Goal: Task Accomplishment & Management: Complete application form

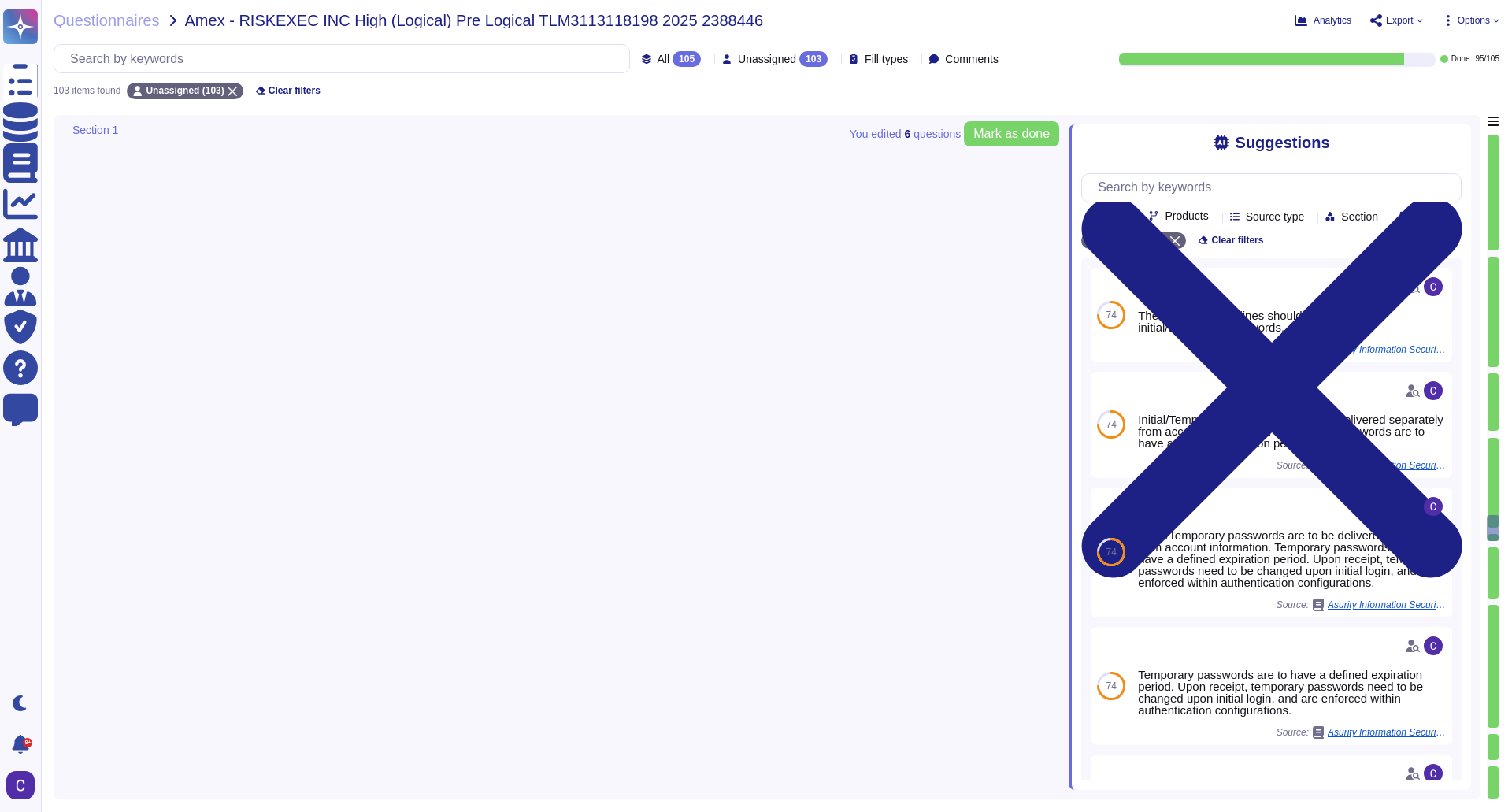
type textarea "Yes, identified network vulnerabilities are remediated within timelines appropr…"
type textarea "Yes, there are documented operating procedures in place for security requiremen…"
type textarea "No, not all end user access to the Internet is conducted through a user proxy. …"
type textarea "Yes, our organization follows security industry best practices for wireless net…"
type textarea "Yes, direct network access to Production and Non-Production servers is restrict…"
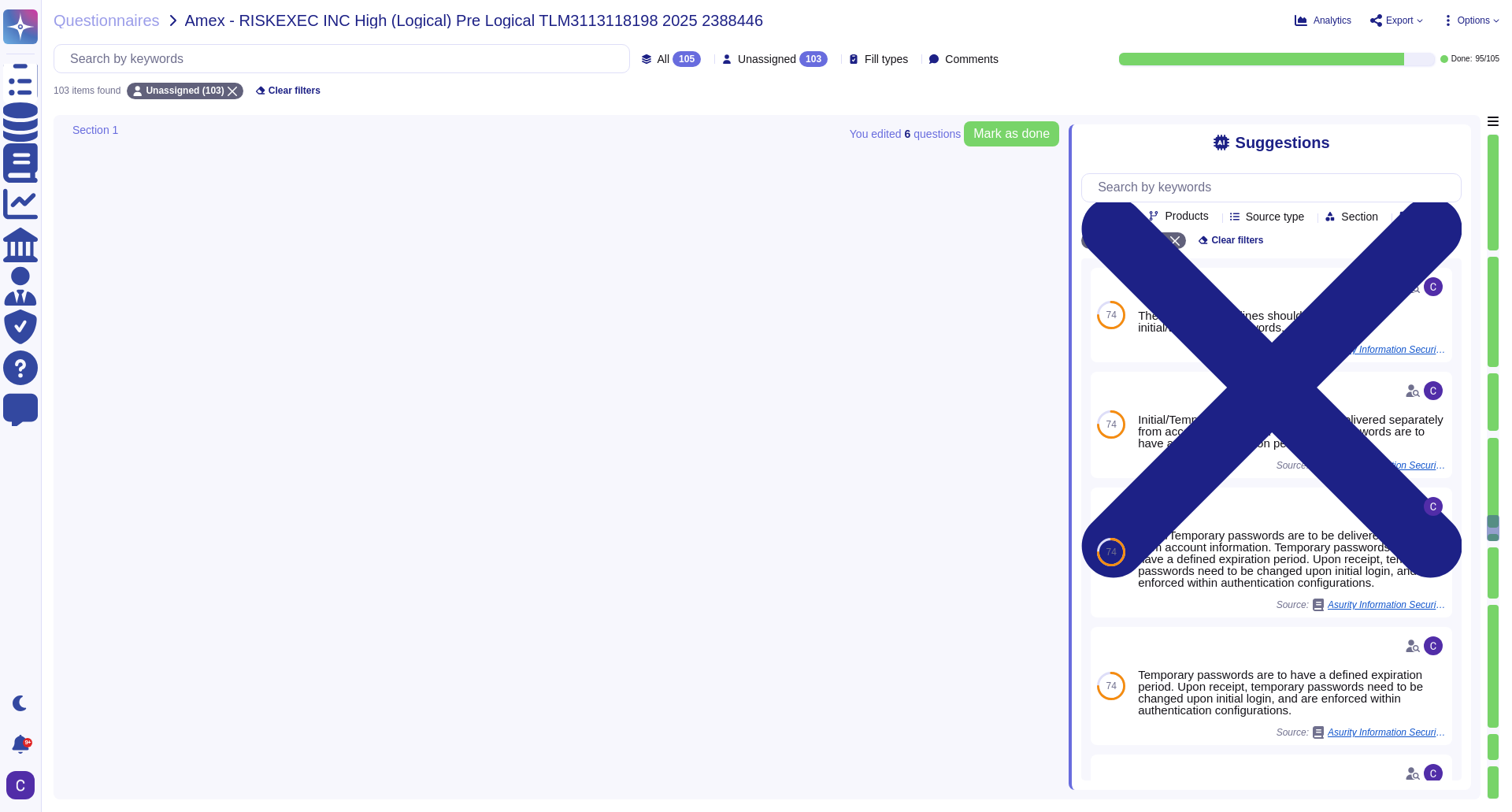
scroll to position [19857, 0]
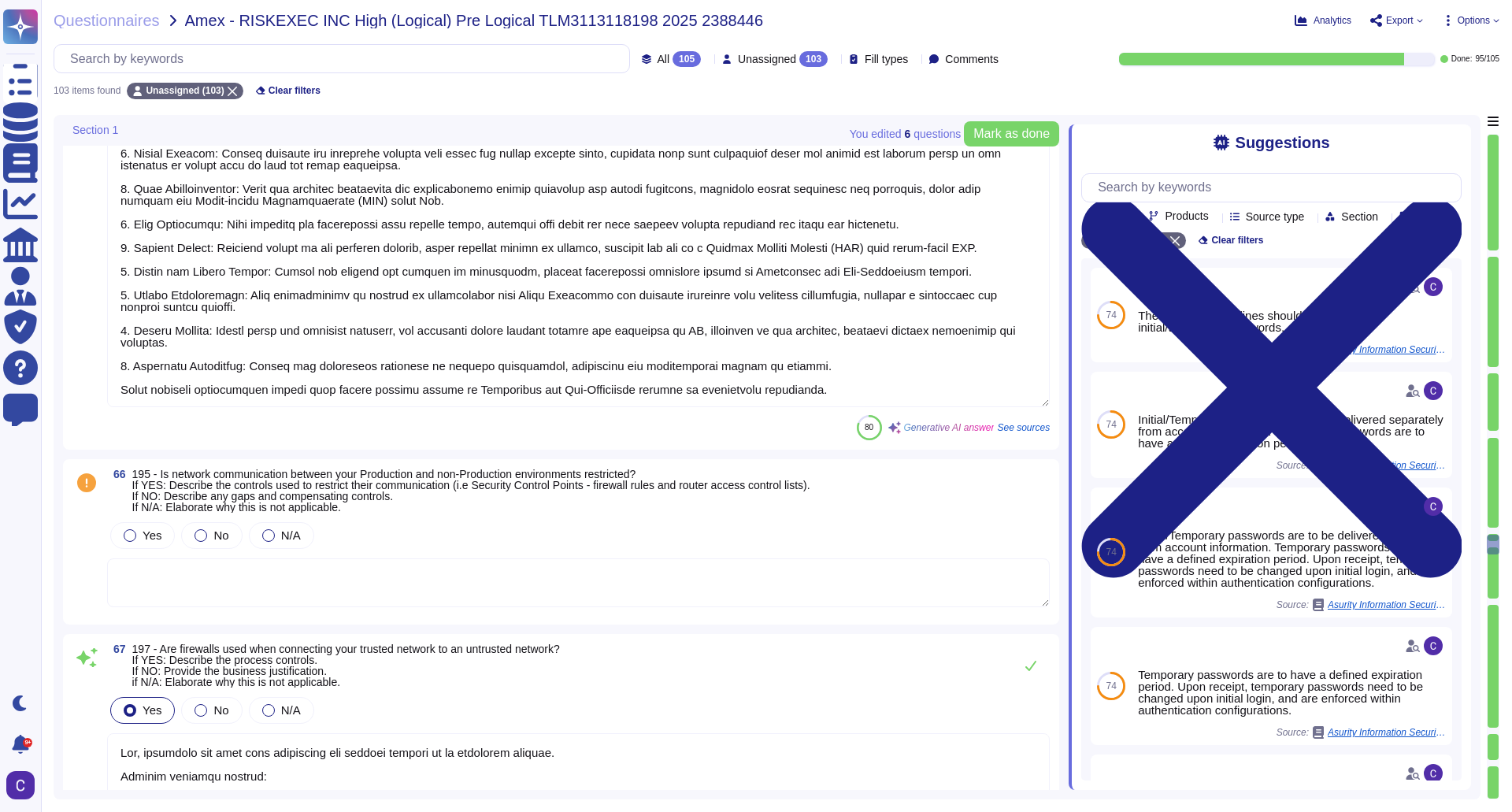
type textarea "Yes, firewalls are used when connecting our trusted network to an untrusted net…"
type textarea "Intrusion Prevention systems are used for monitoring and analyzing traffic comi…"
type textarea "Yes, firewall rules and configurations are reviewed and updated regularly to ma…"
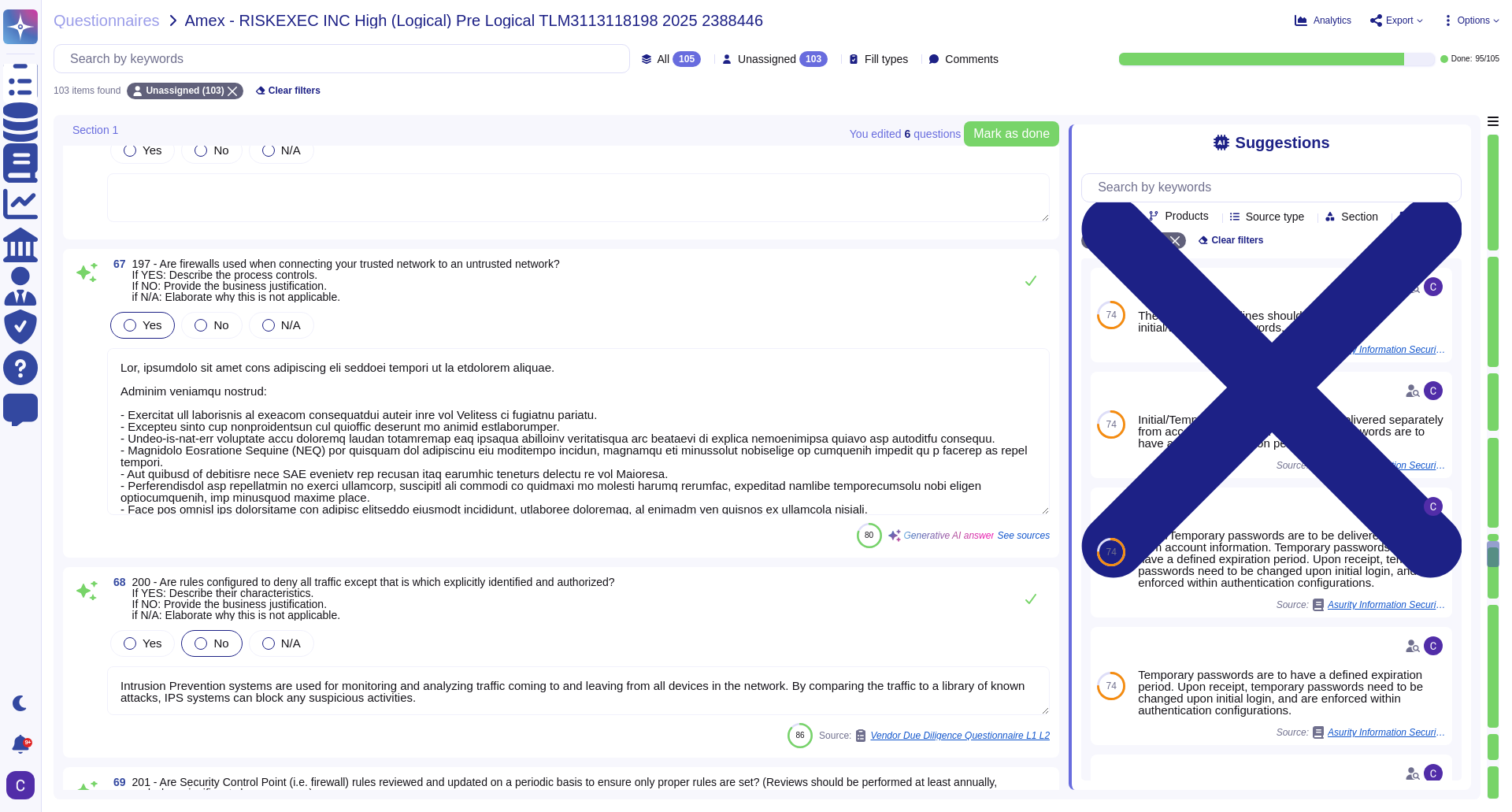
type textarea "Yes, remote access to information systems requires valid business justification…"
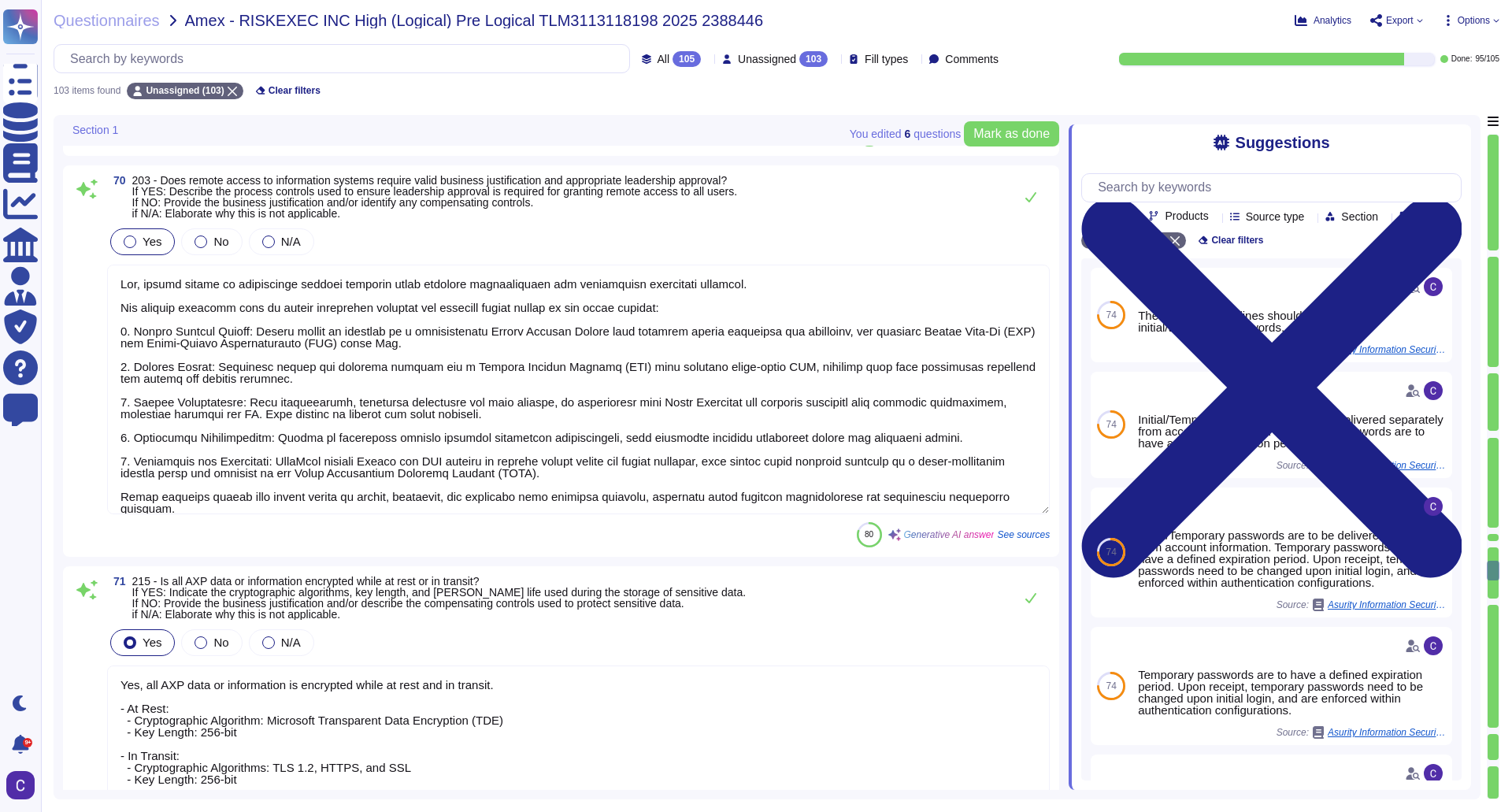
type textarea "Yes, all AXP data or information is encrypted while at rest and in transit. - A…"
type textarea "Yes, the cryptographic key management lifecycle meets the requirements outlined…"
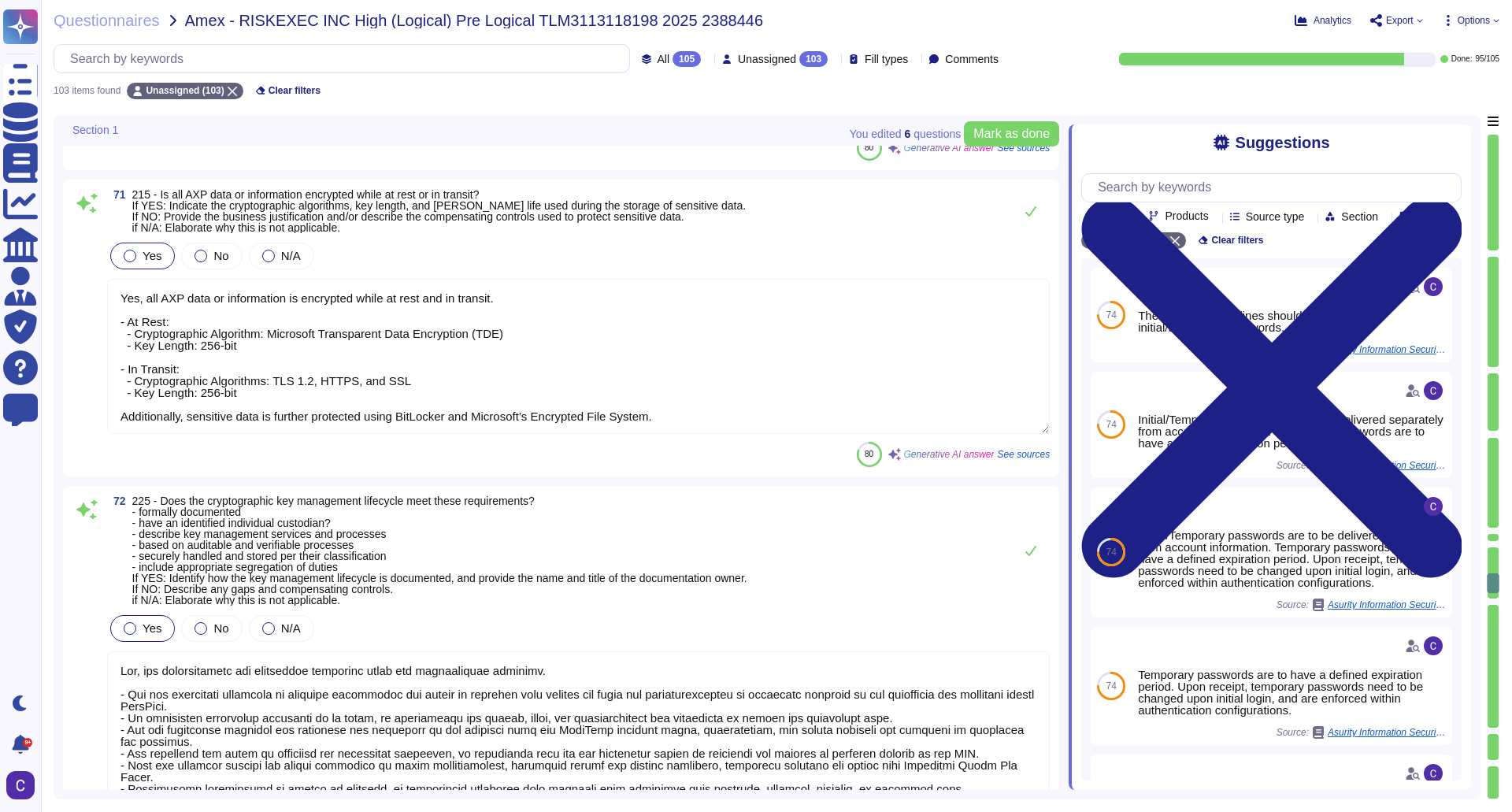
type textarea "RiskExec does not handle credit card payments or supports a payment card indust…"
type textarea "Yes, hashing operations are performed using industry-appropriate algorithms. Ri…"
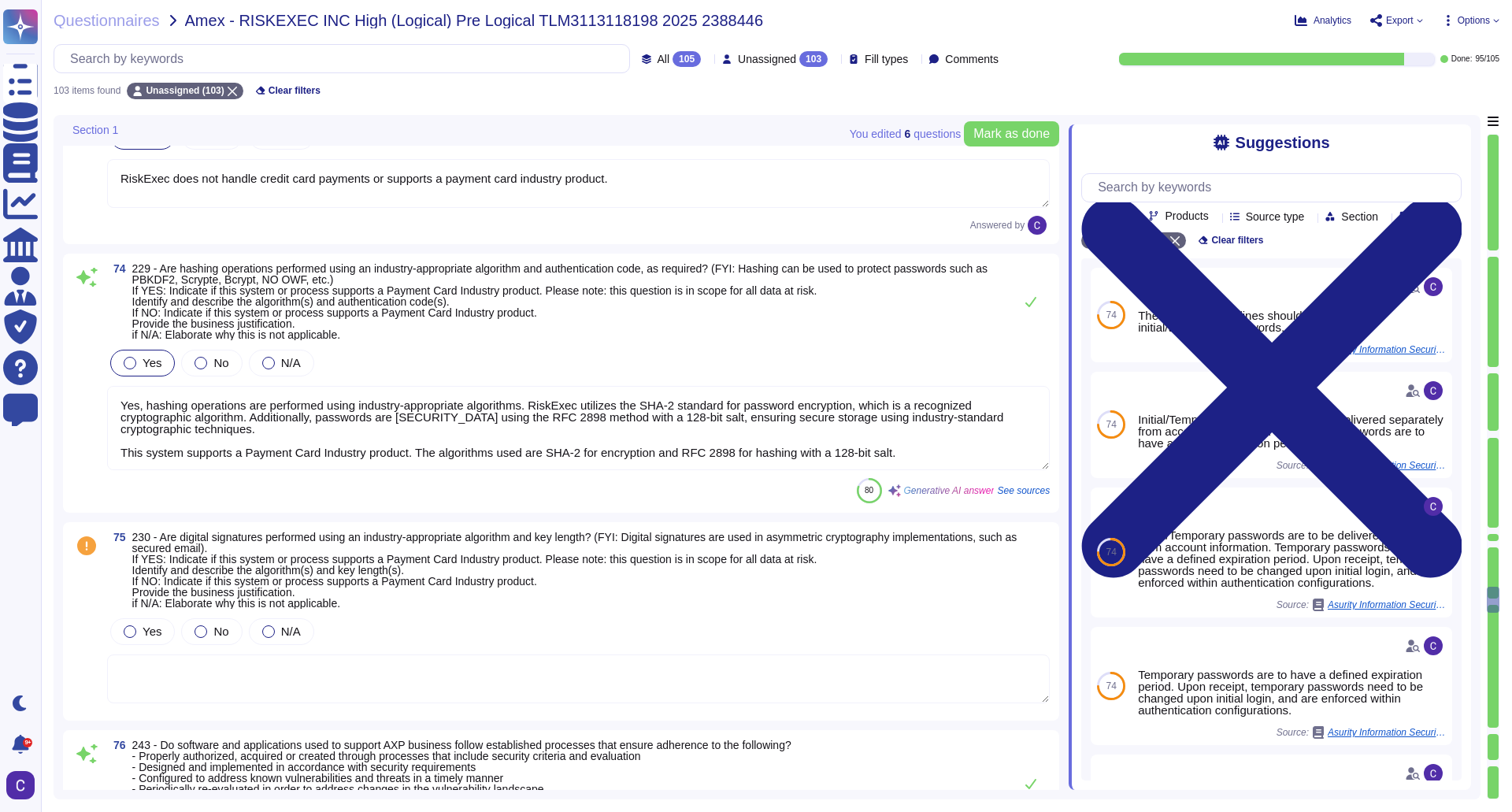
type textarea "Yes, our organization follows established processes to ensure adherence to secu…"
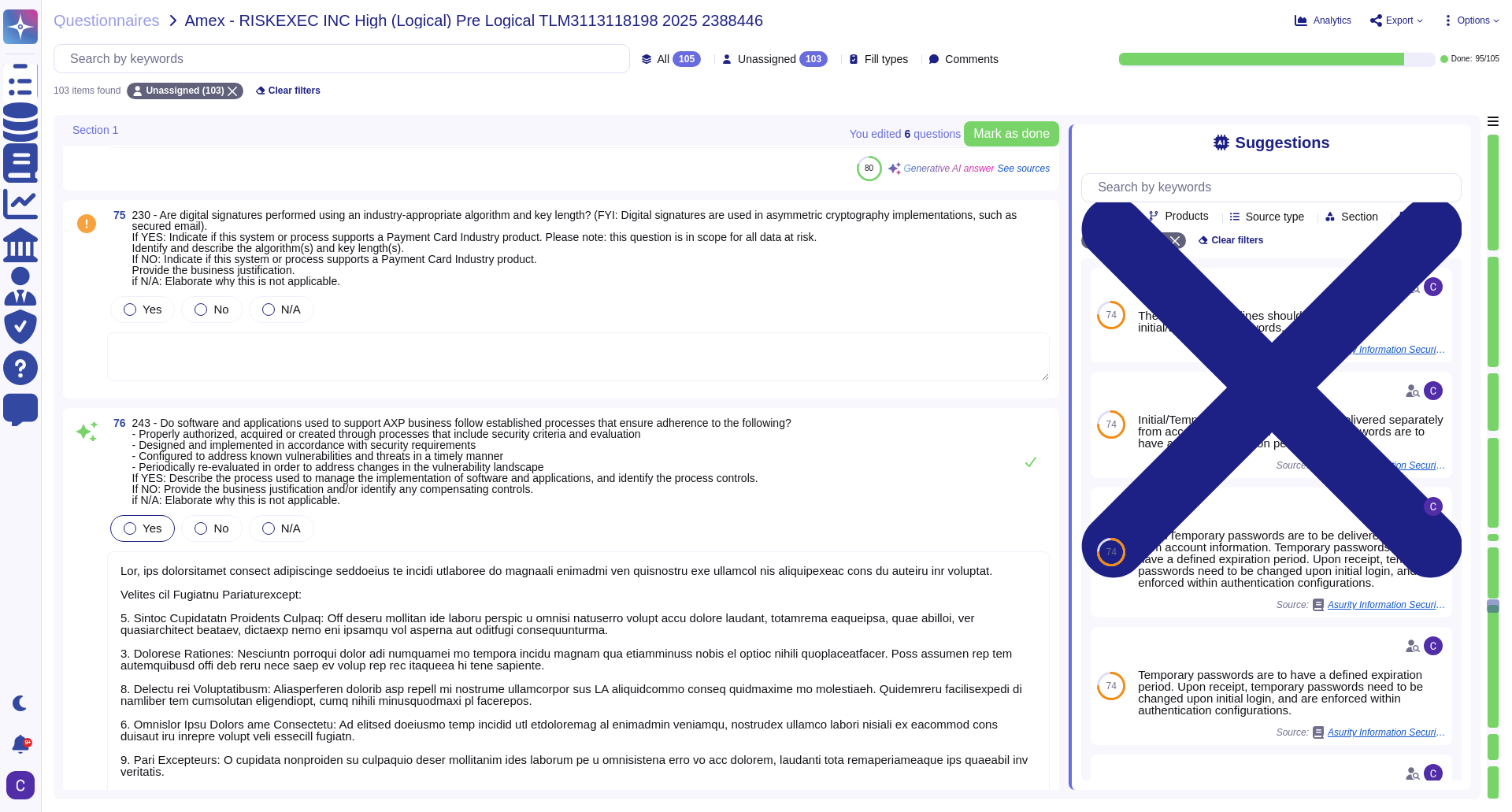
type textarea "Yes, our organization has a documented process for ensuring application securit…"
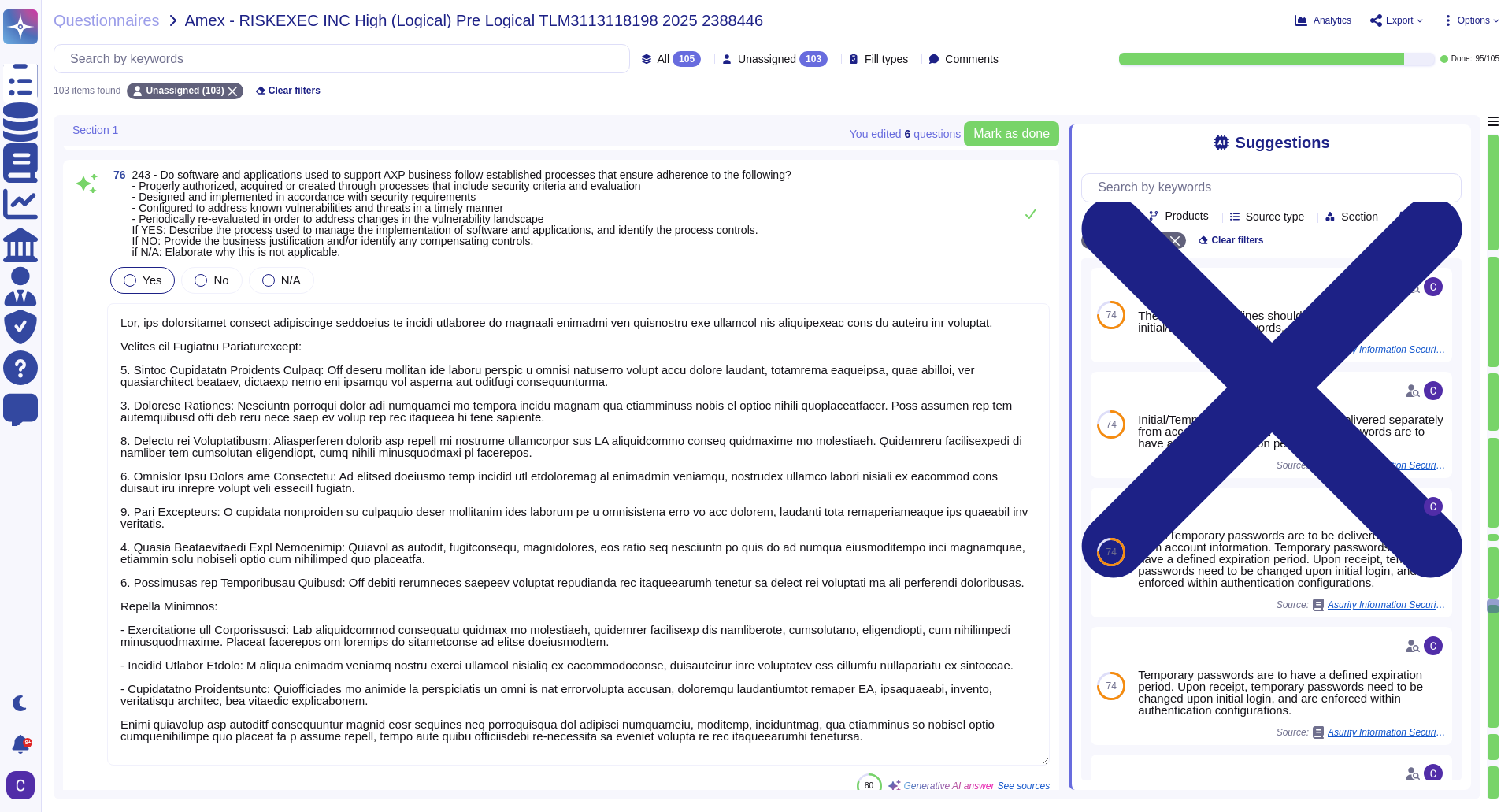
click at [666, 62] on span "All 105" at bounding box center [679, 59] width 44 height 16
click at [666, 141] on div "To do 10" at bounding box center [687, 139] width 127 height 17
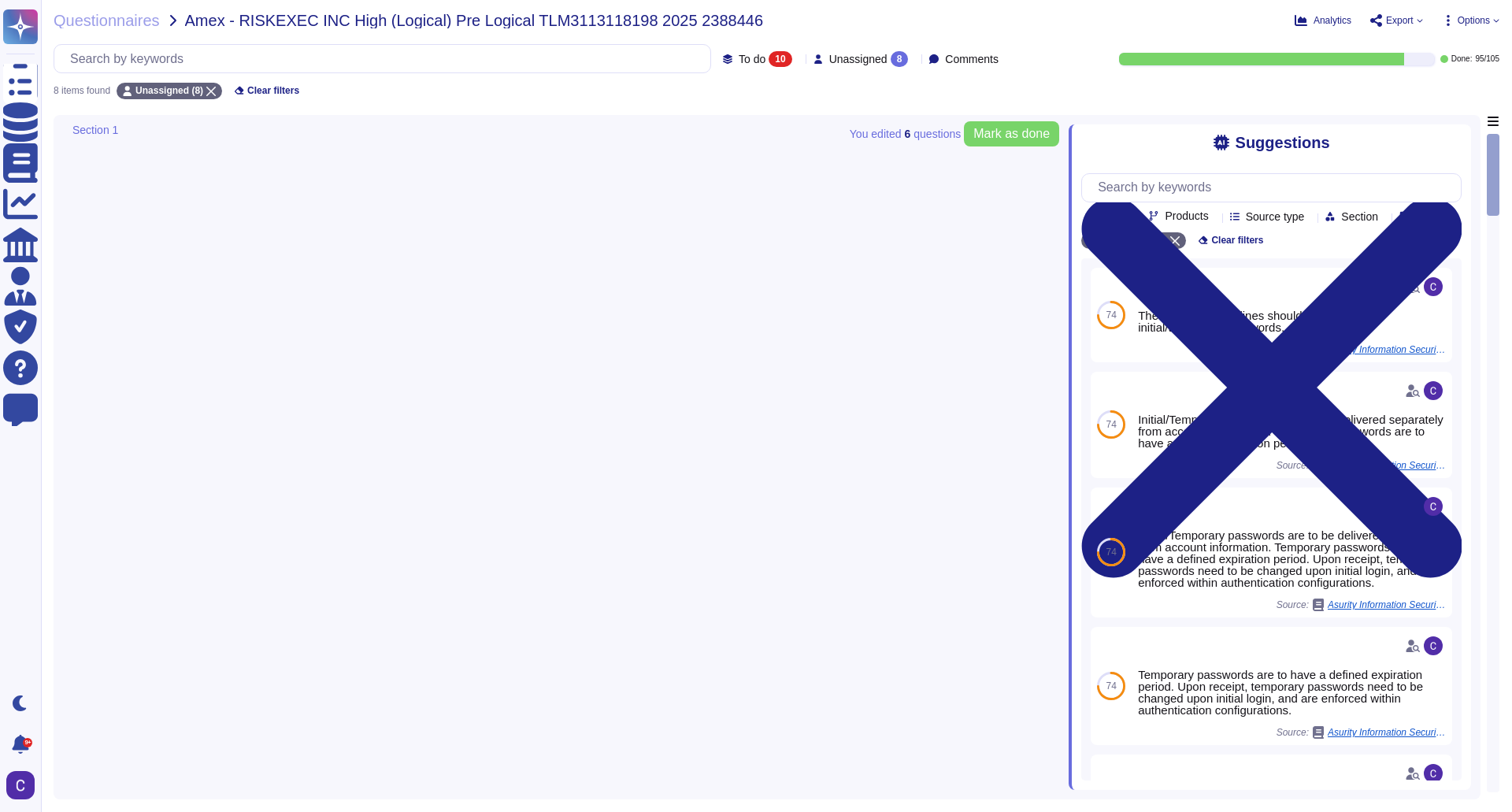
scroll to position [1111, 0]
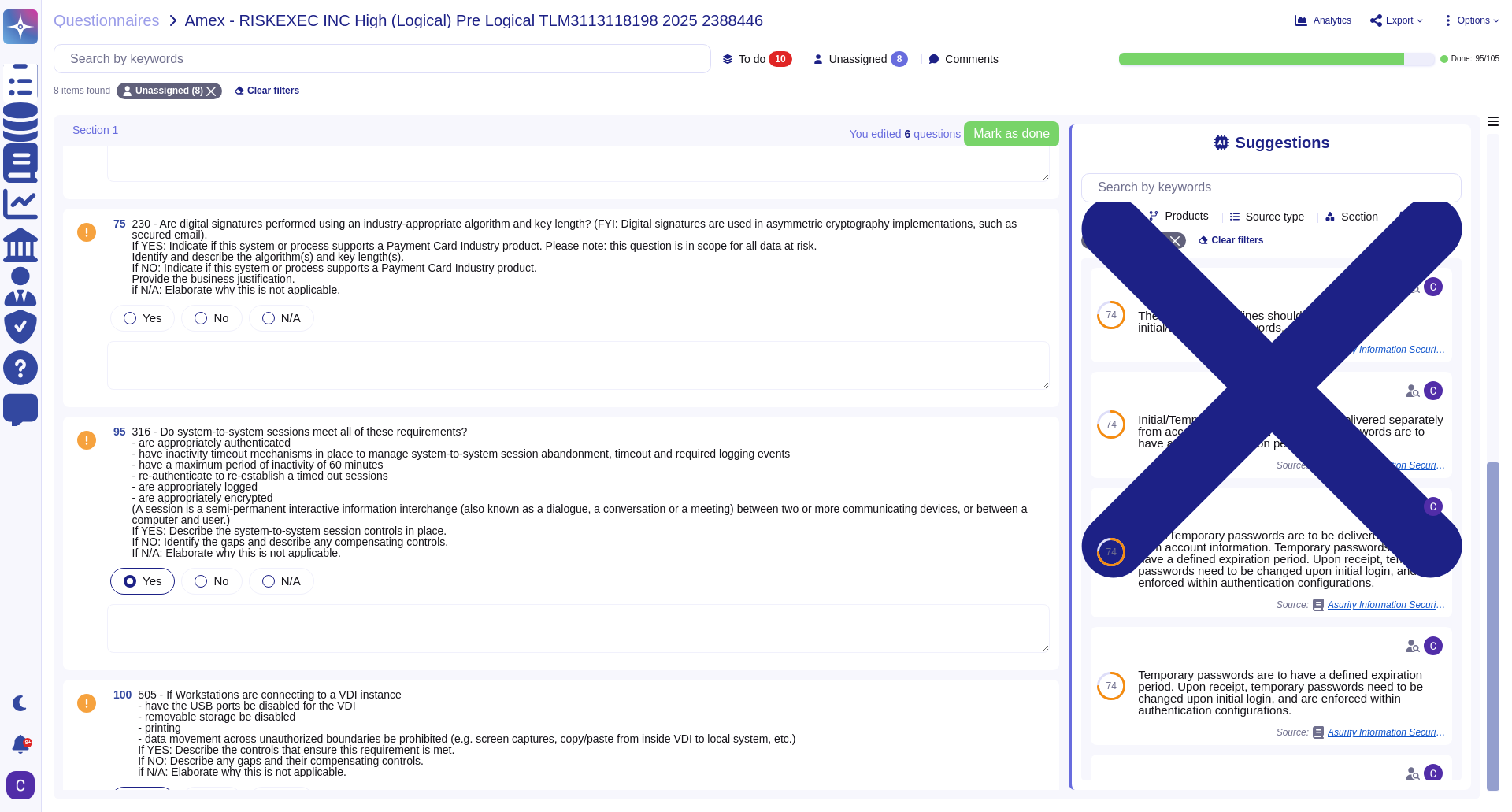
type textarea "Yes, our organization follows security industry best practices for wireless net…"
type textarea "Removable media protection and restrictions are supported through the following…"
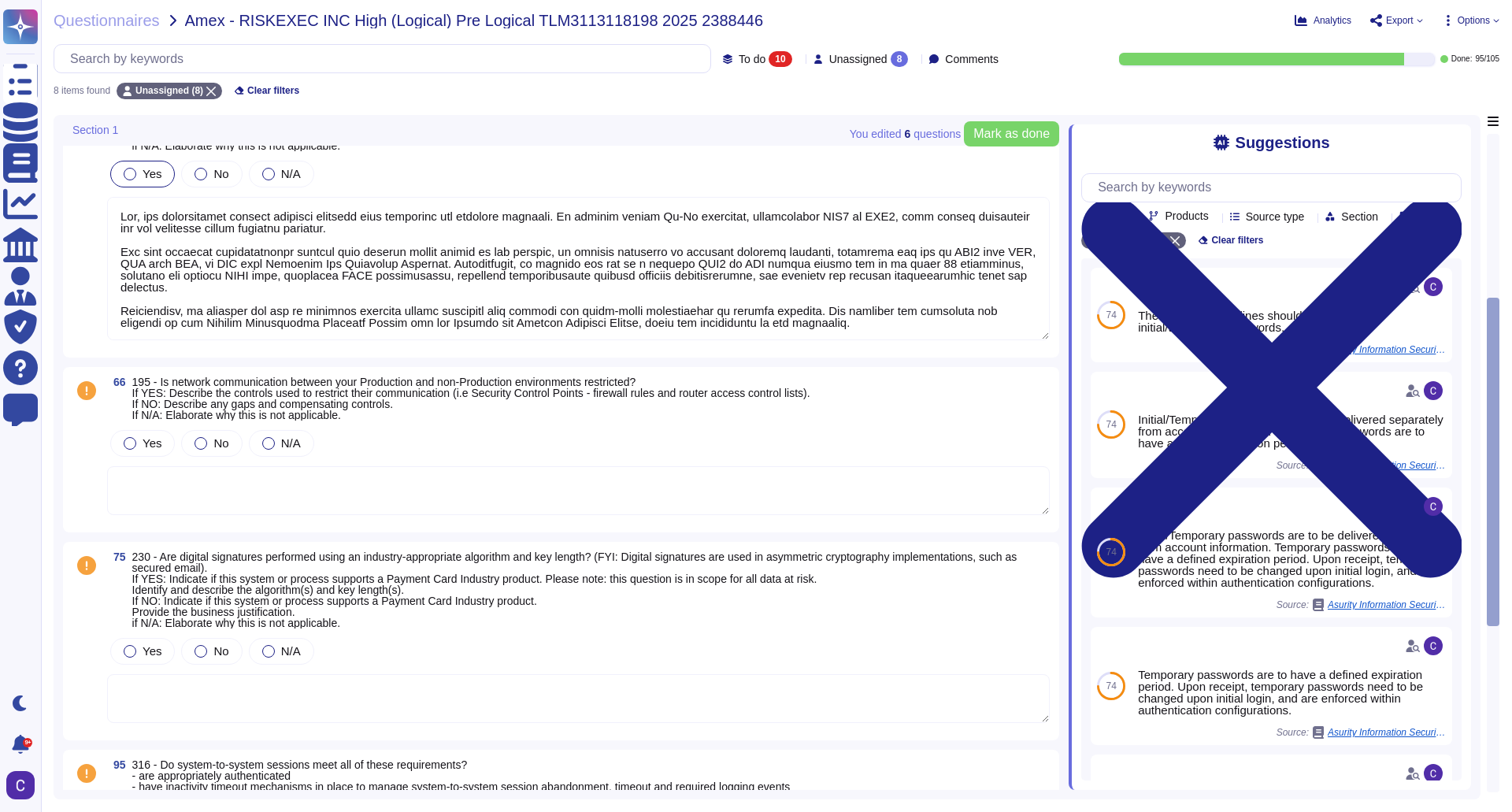
scroll to position [544, 0]
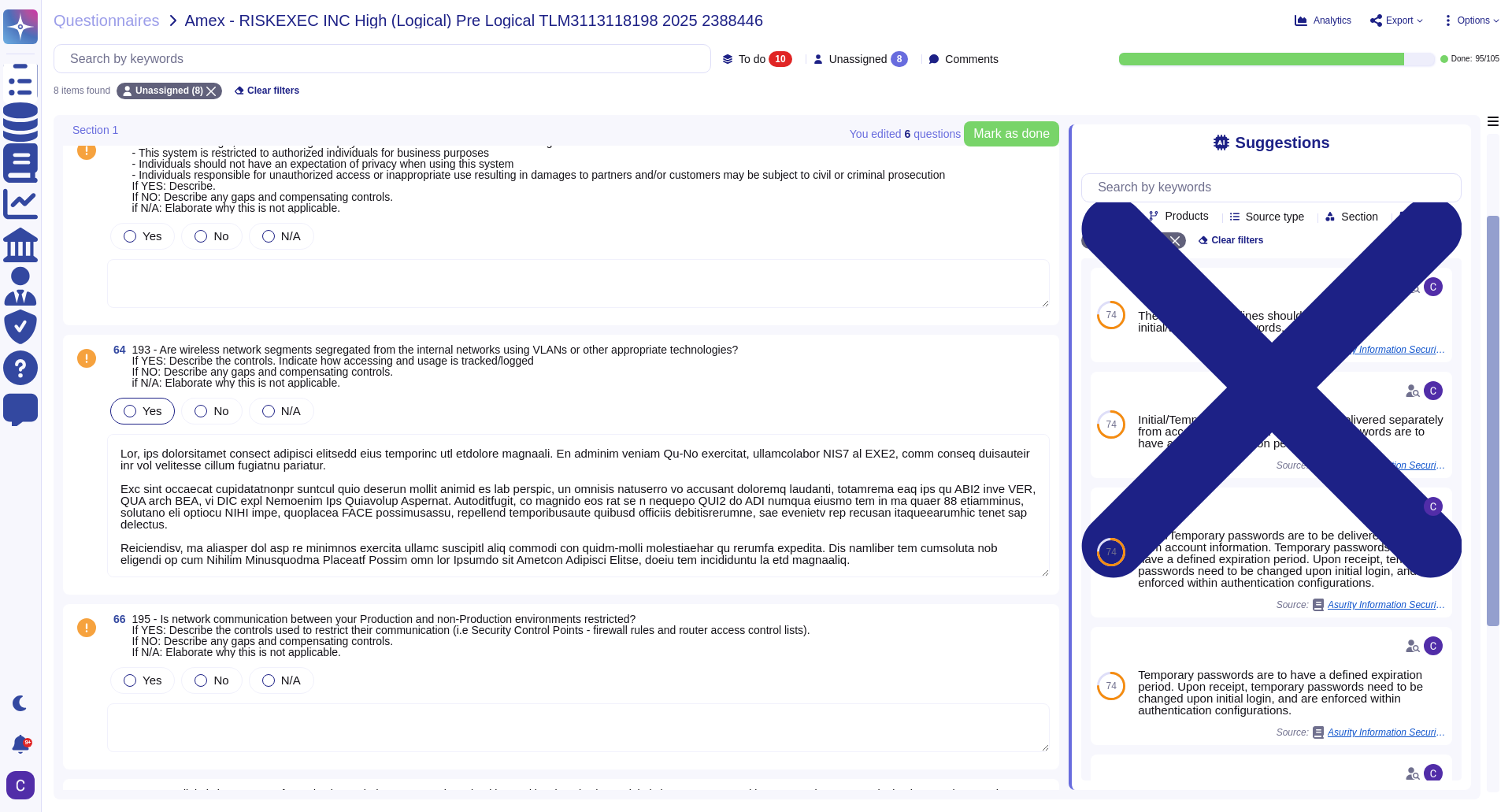
click at [417, 519] on textarea at bounding box center [578, 506] width 943 height 144
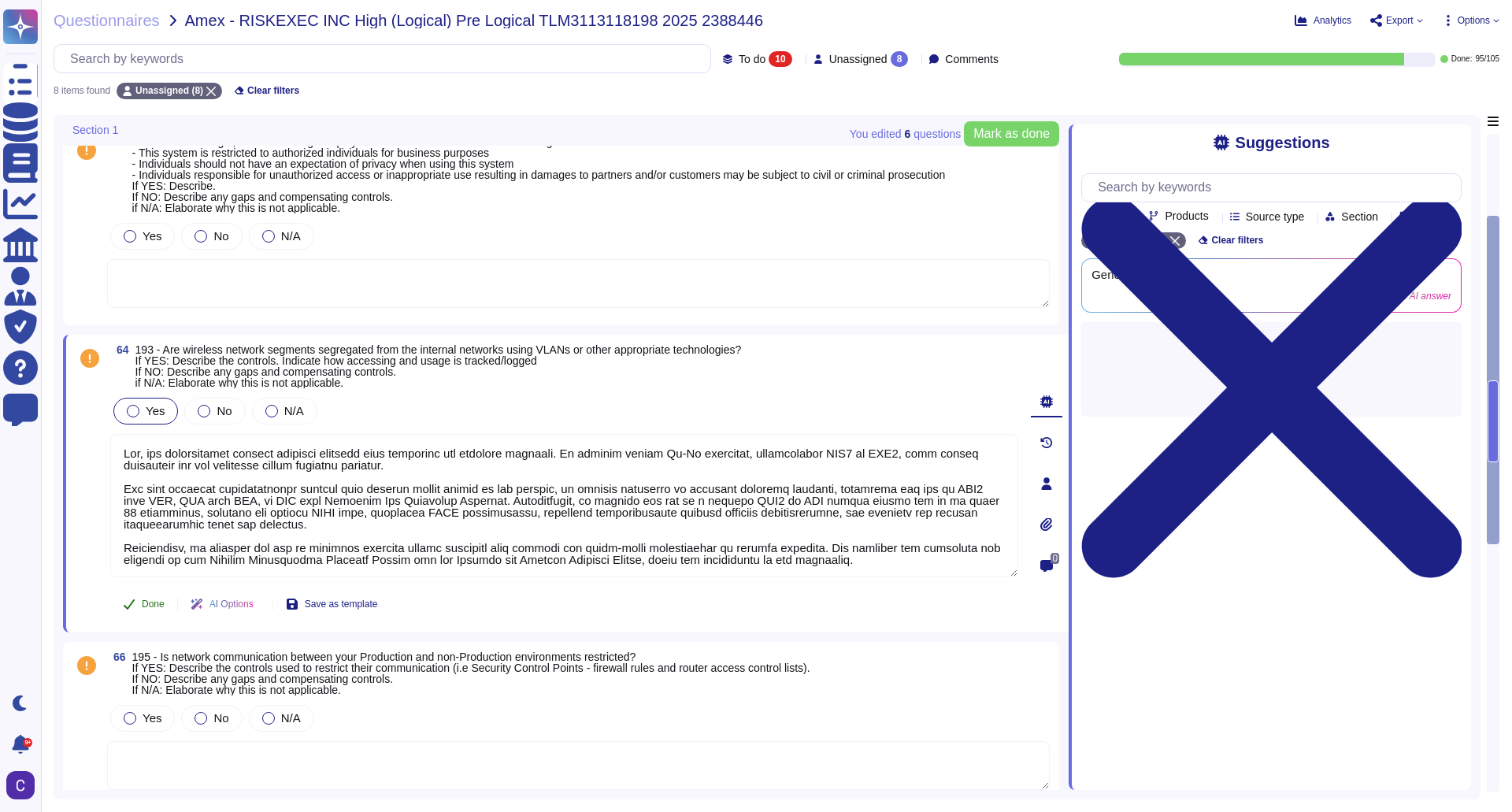
click at [158, 604] on span "Done" at bounding box center [153, 604] width 23 height 10
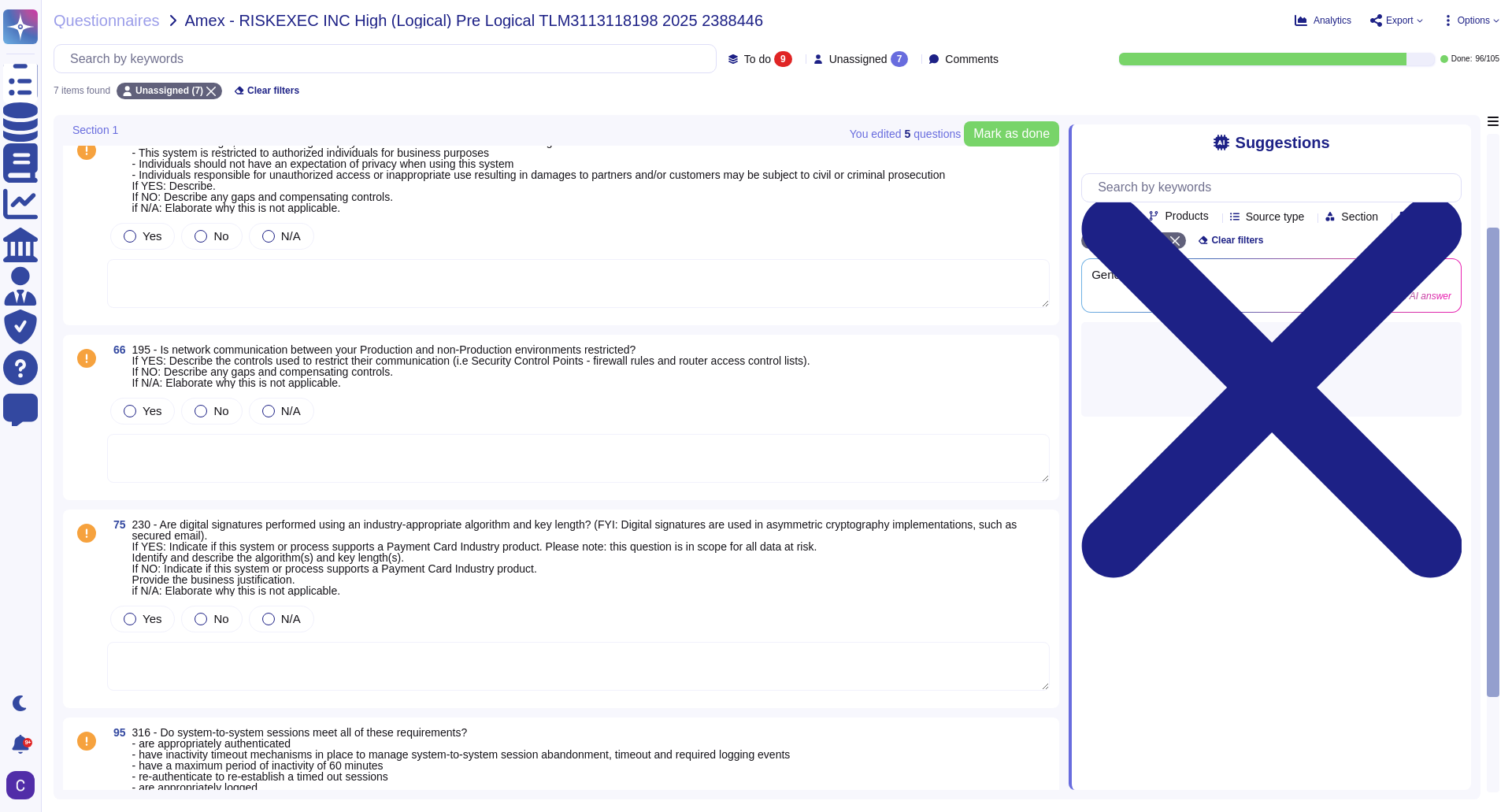
type textarea "Removable media protection and restrictions are supported through the following…"
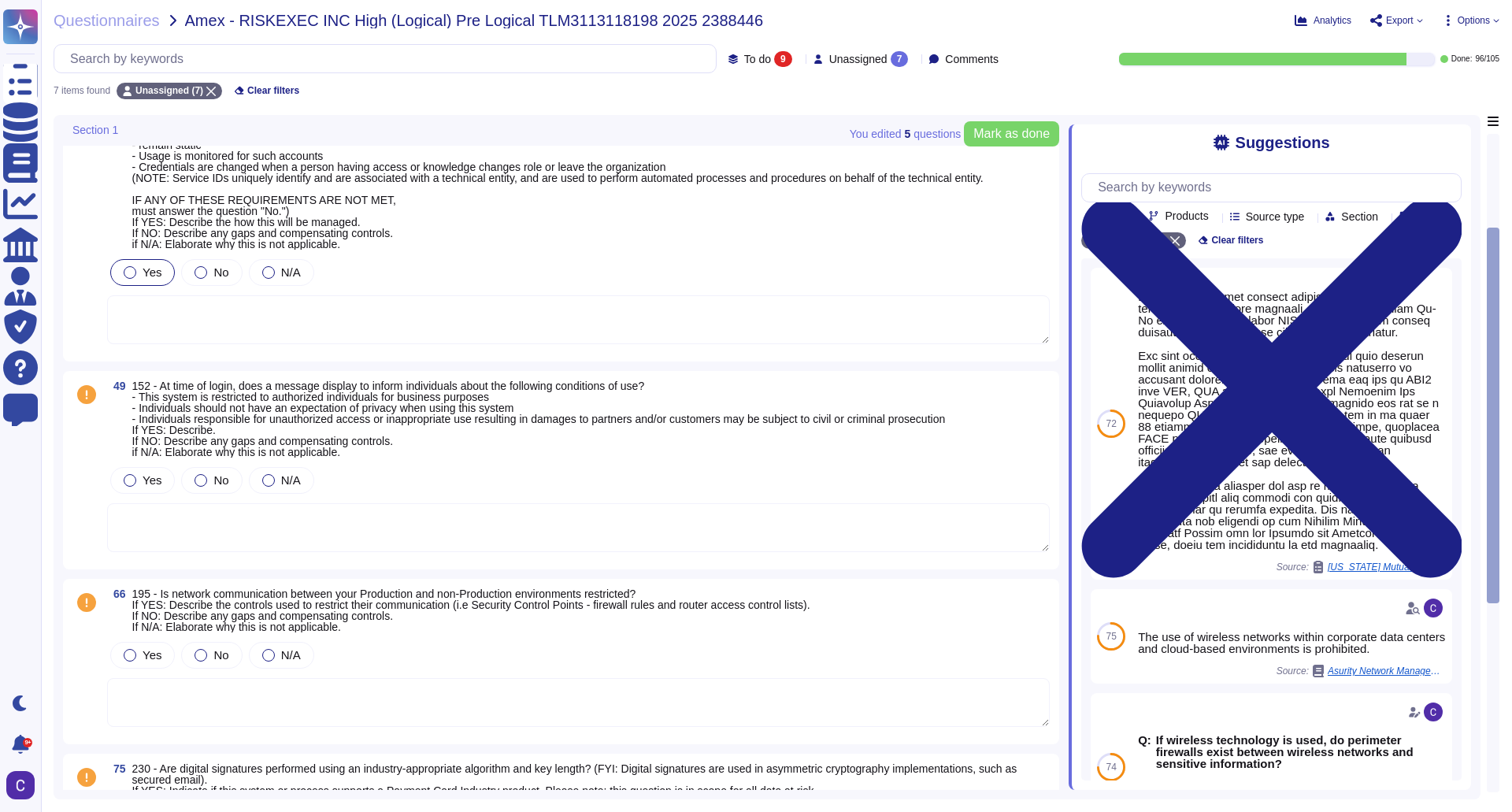
type textarea "RiskExec has implemented several controls and policies to protect against data …"
type textarea "Removable media protection and restrictions are supported through the following…"
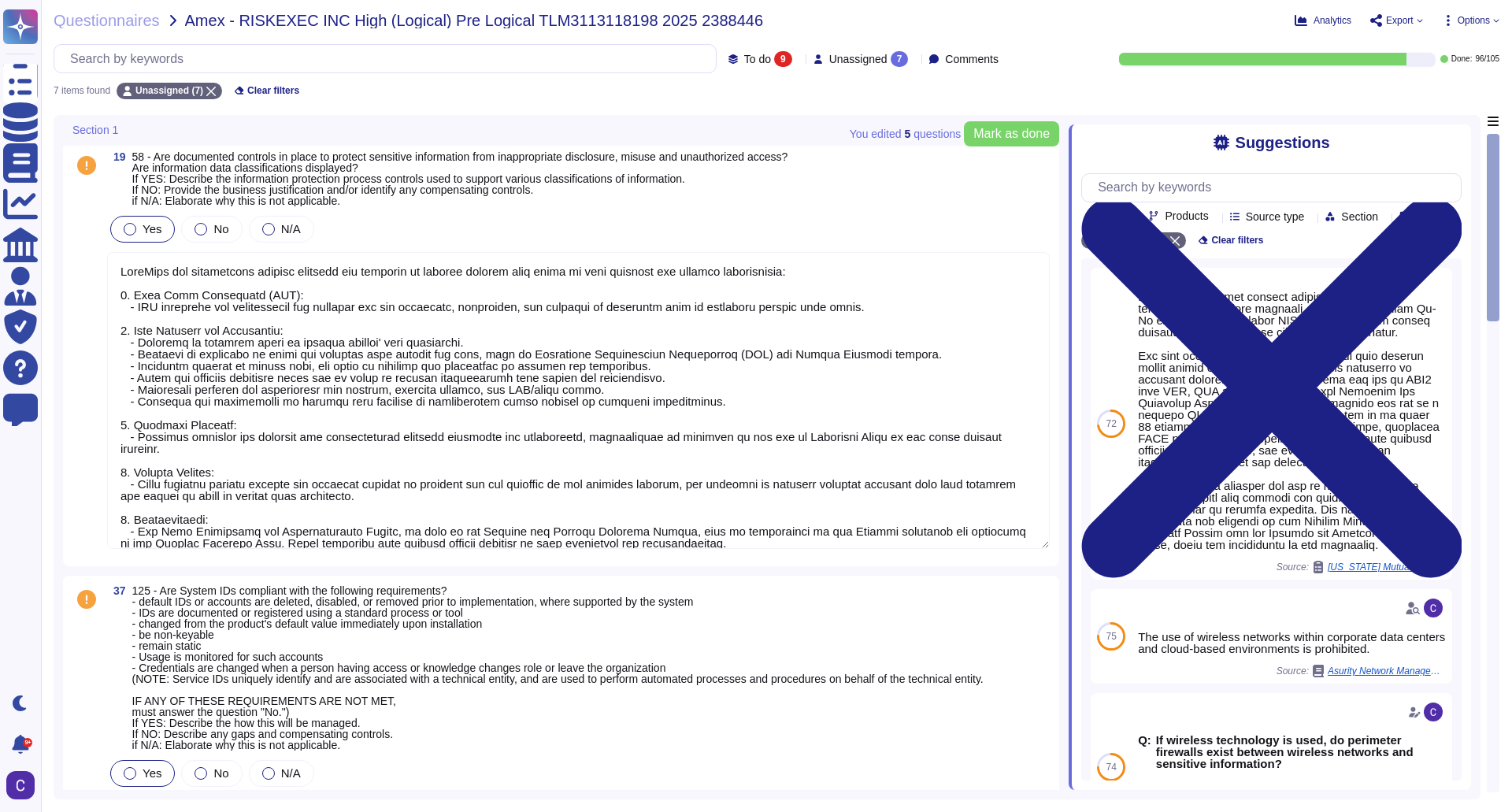
scroll to position [0, 0]
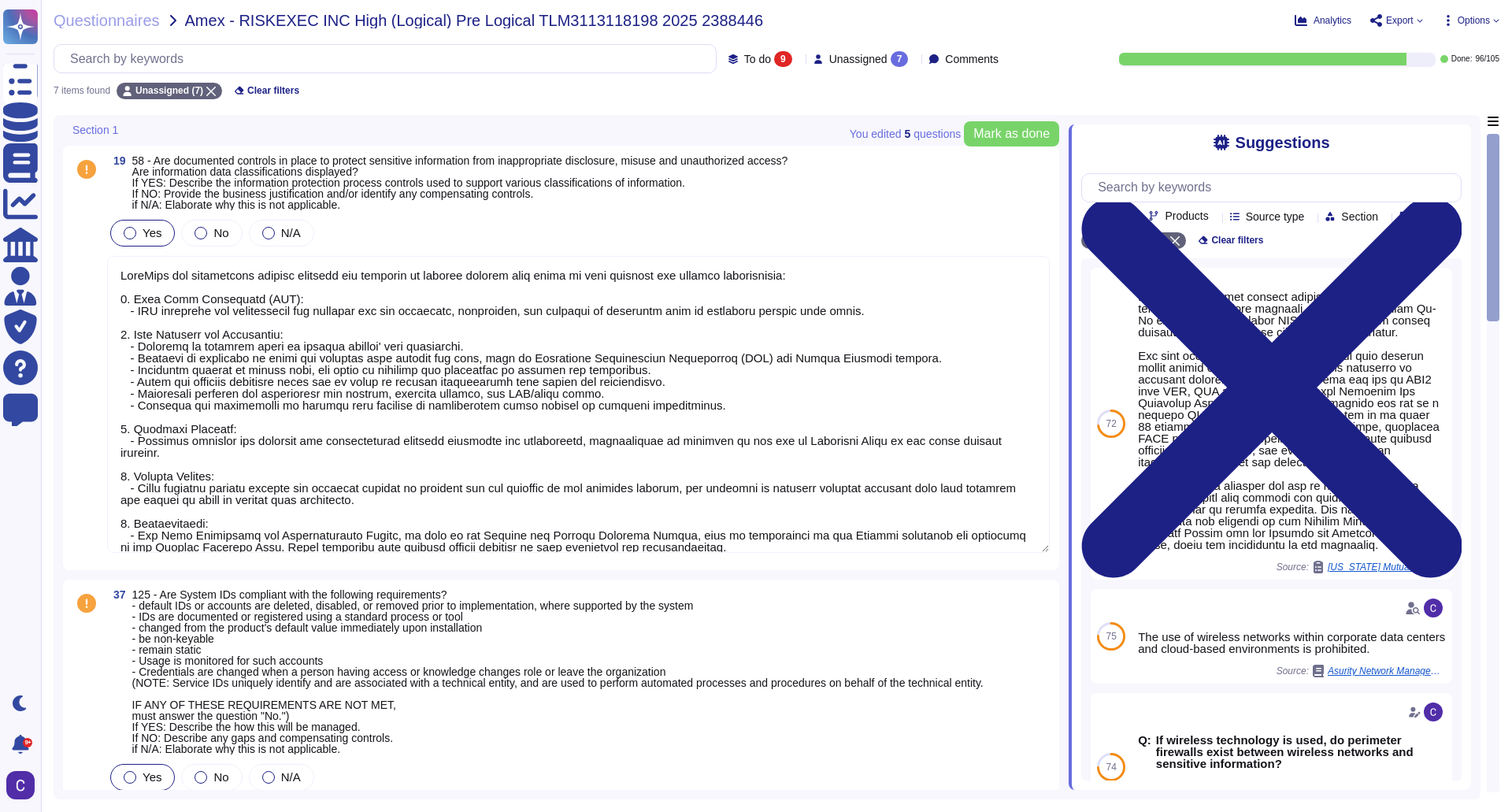
click at [331, 394] on textarea at bounding box center [578, 405] width 943 height 297
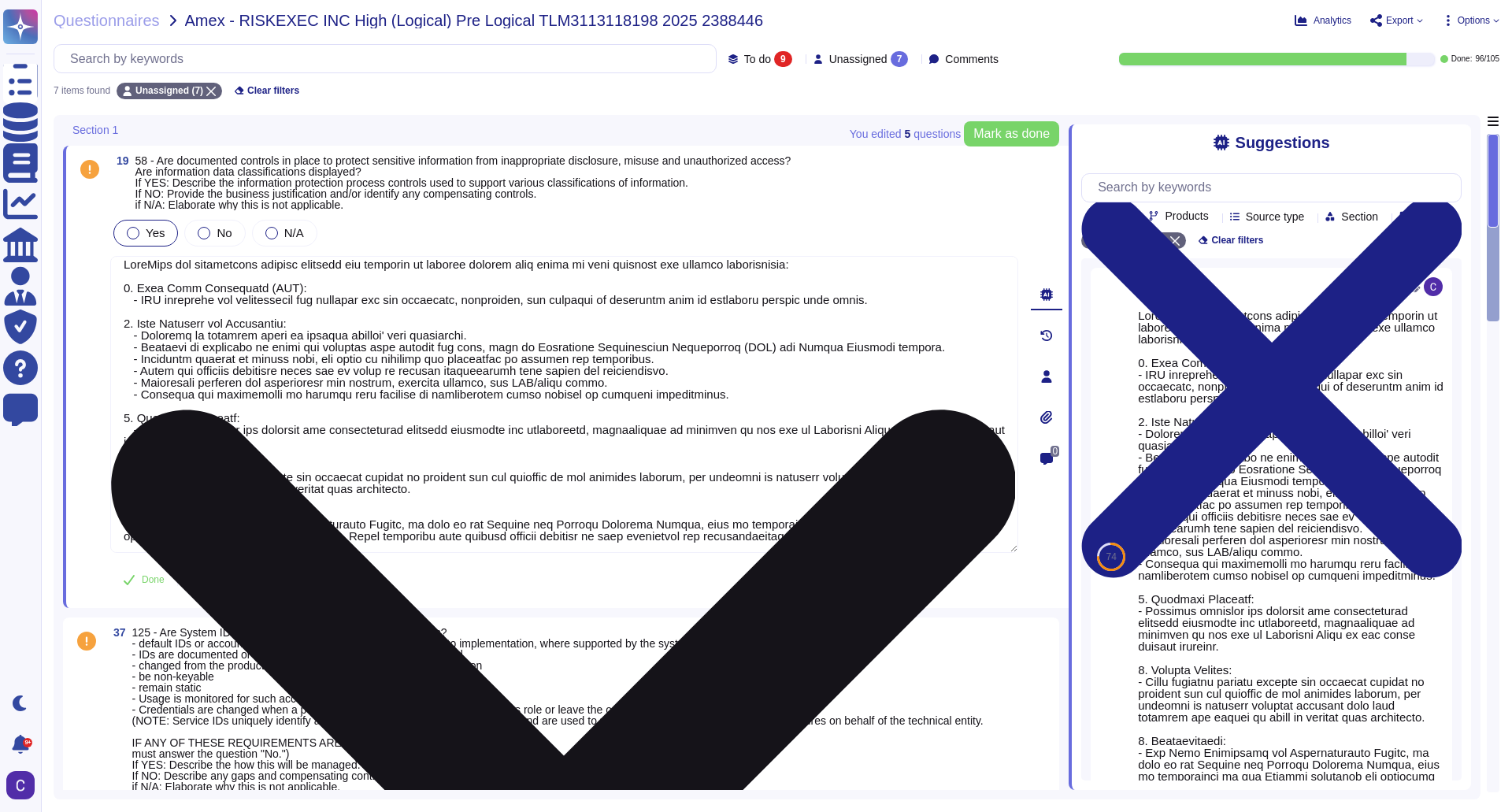
scroll to position [14, 0]
click at [238, 532] on textarea at bounding box center [564, 405] width 908 height 297
drag, startPoint x: 237, startPoint y: 532, endPoint x: 877, endPoint y: 524, distance: 640.0
click at [877, 524] on textarea at bounding box center [564, 405] width 908 height 297
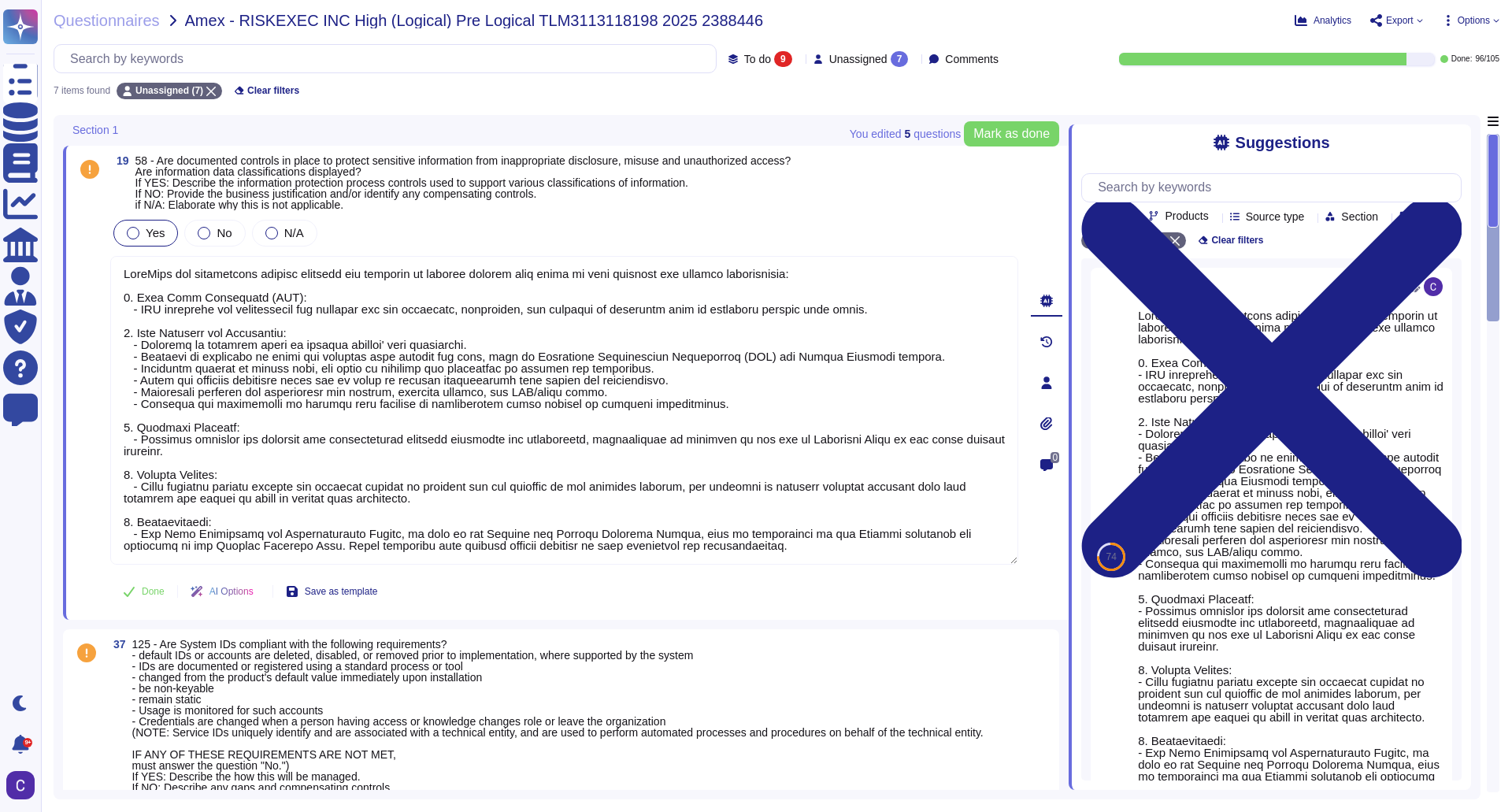
scroll to position [2, 0]
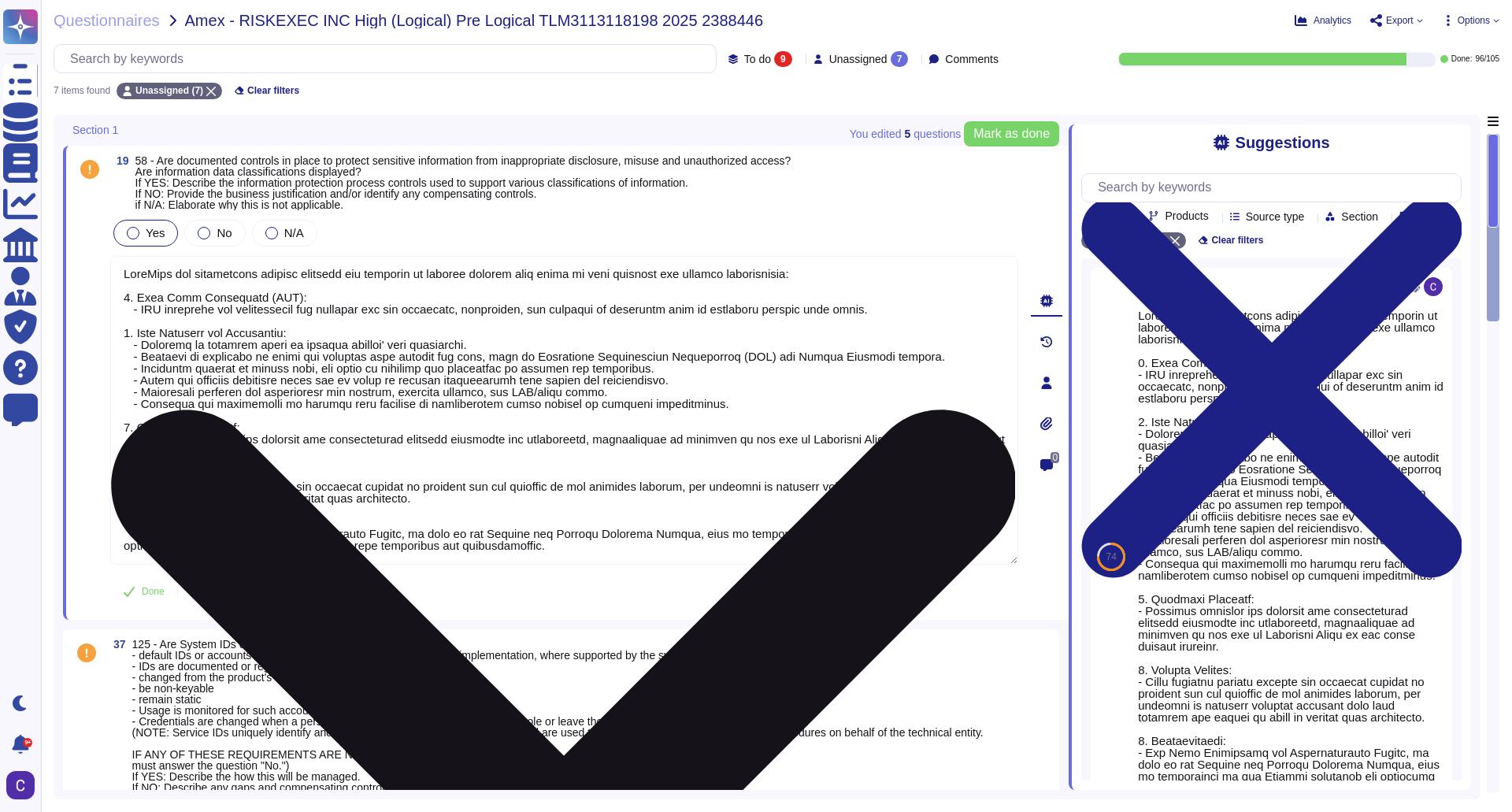
drag, startPoint x: 817, startPoint y: 529, endPoint x: 782, endPoint y: 528, distance: 35.0
click at [782, 528] on textarea at bounding box center [564, 411] width 908 height 309
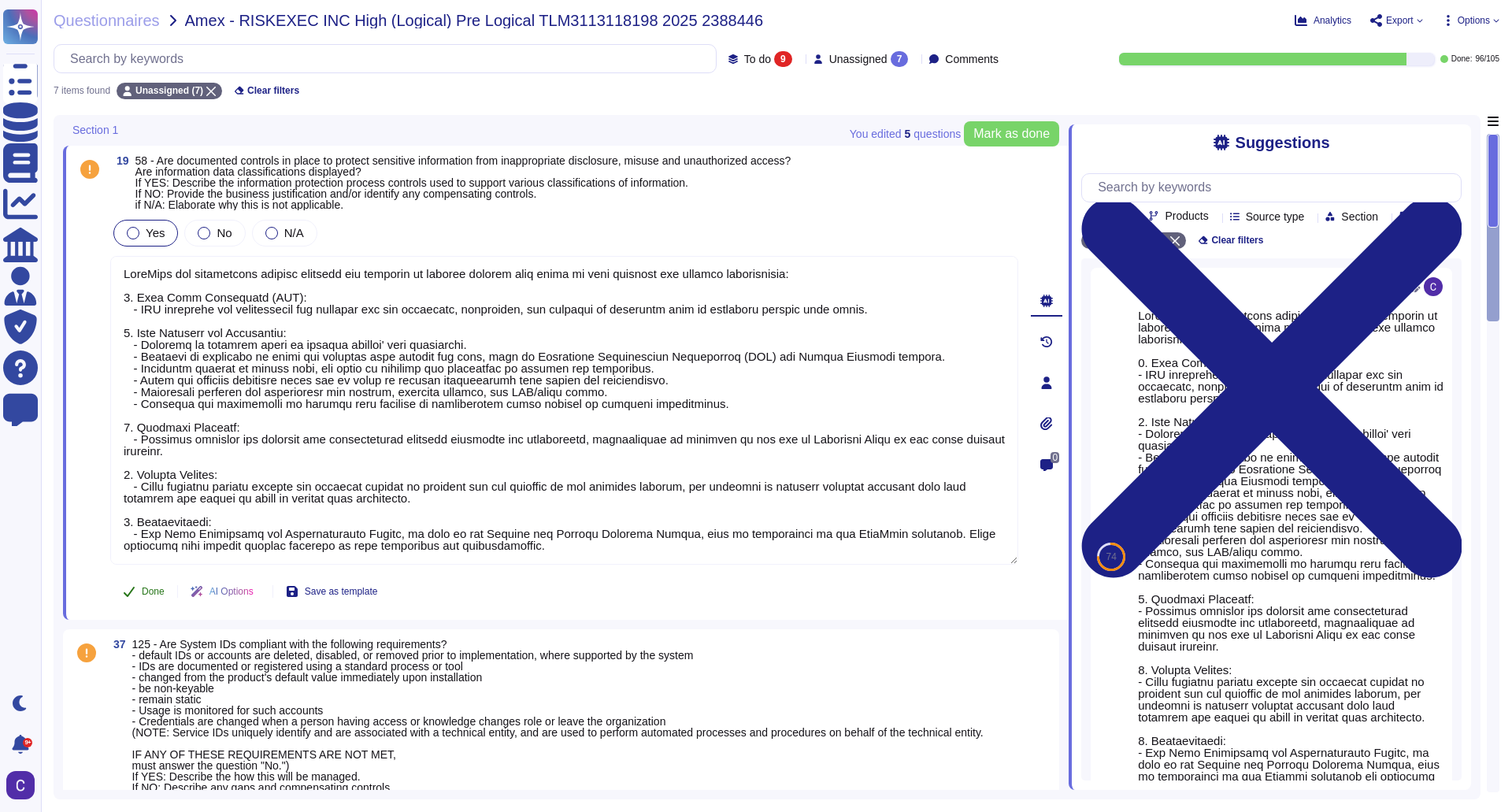
type textarea "RiskExec has implemented several controls and policies to protect against data …"
click at [137, 578] on button "Done" at bounding box center [144, 592] width 67 height 31
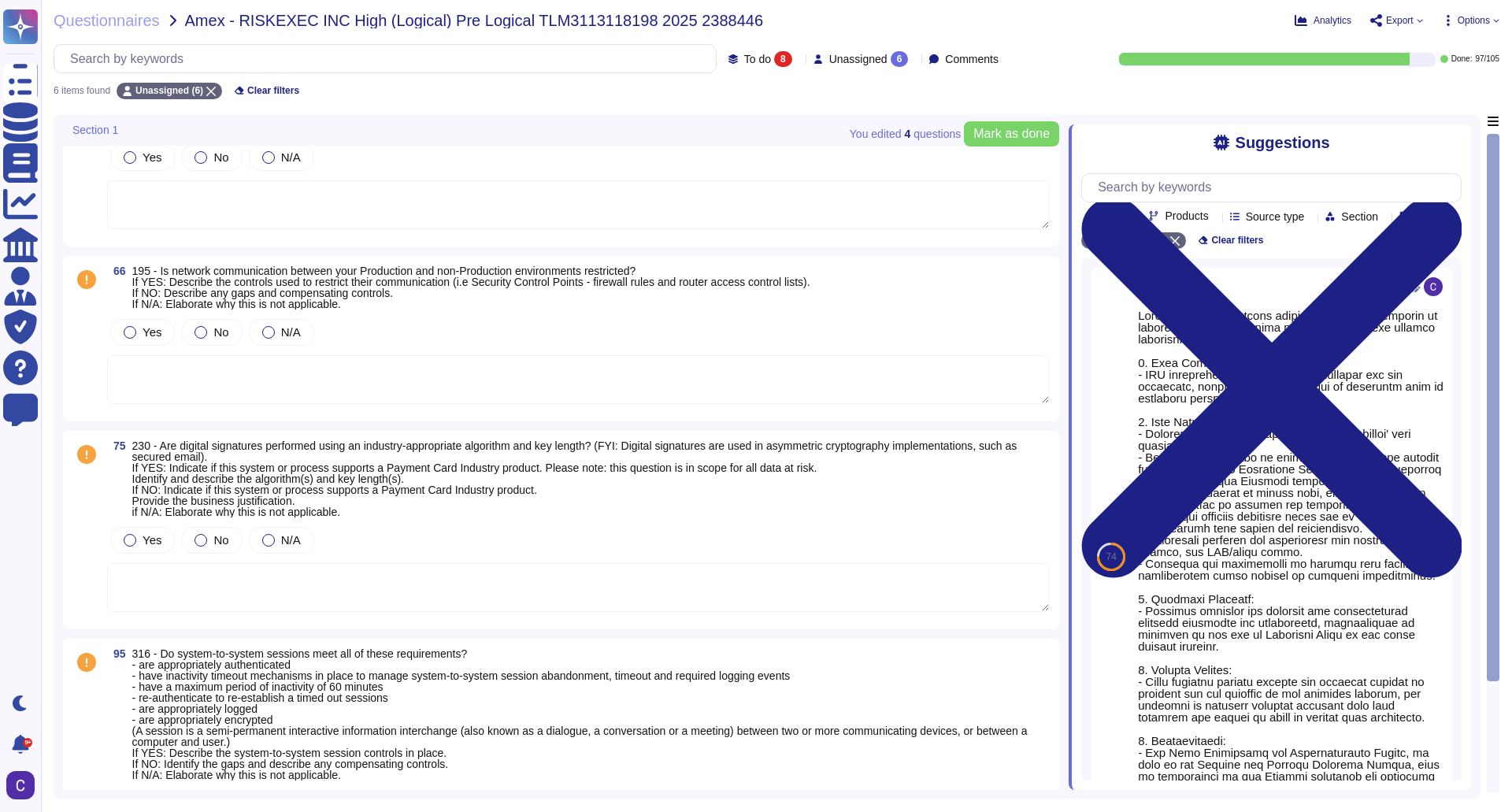
scroll to position [0, 0]
type textarea "Removable media protection and restrictions are supported through the following…"
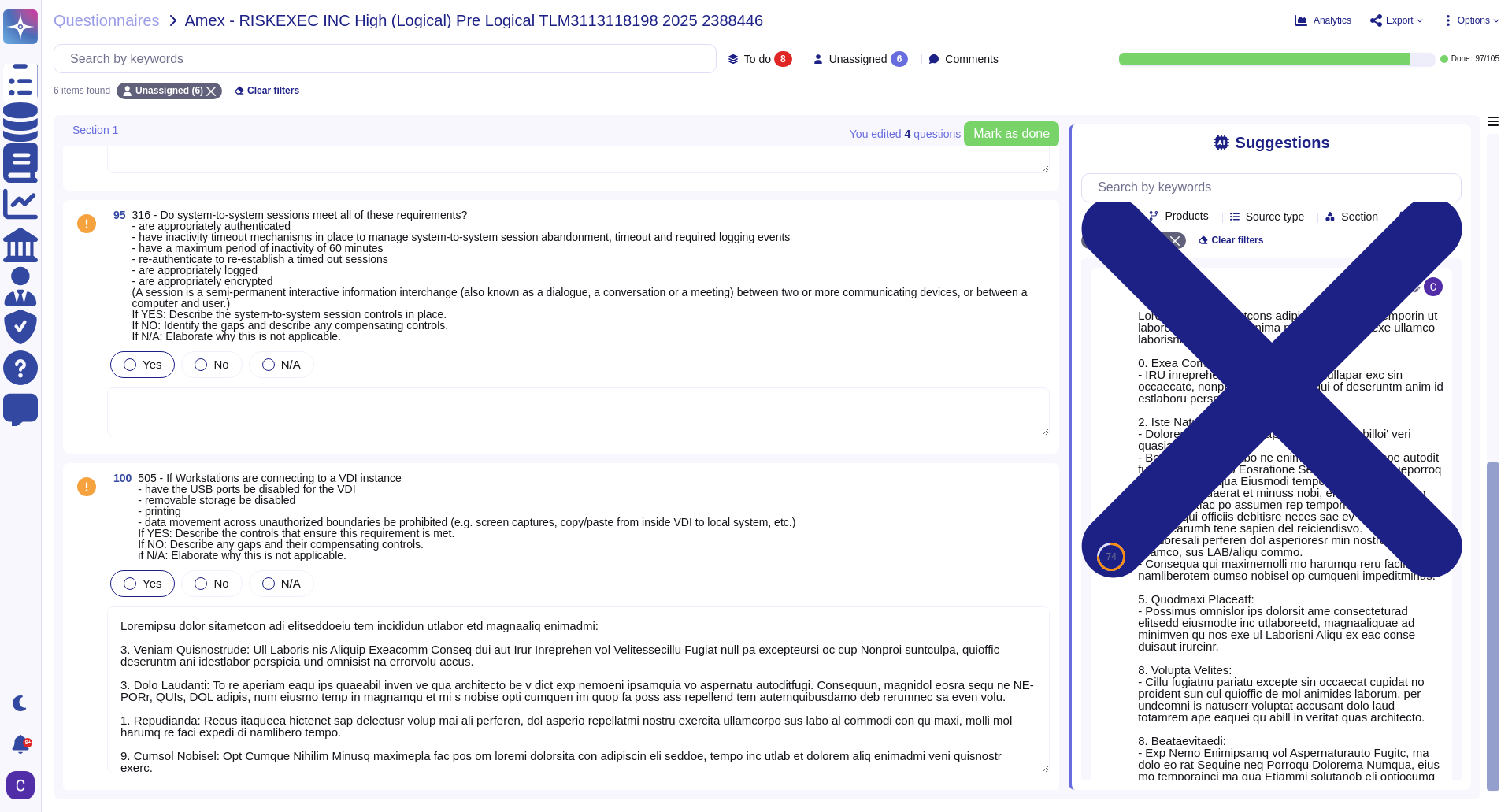
scroll to position [2, 0]
click at [565, 630] on textarea at bounding box center [578, 691] width 943 height 167
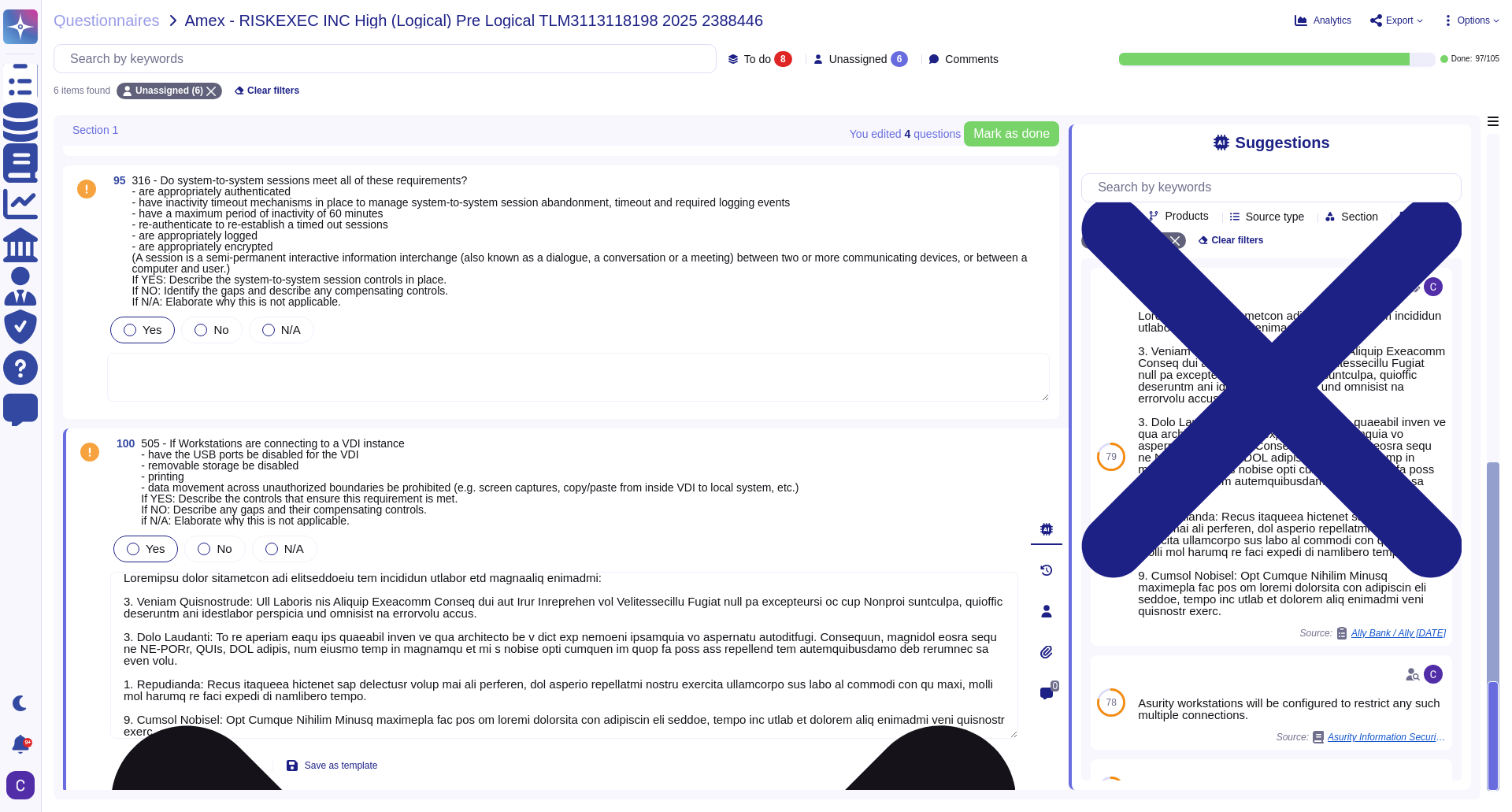
scroll to position [852, 0]
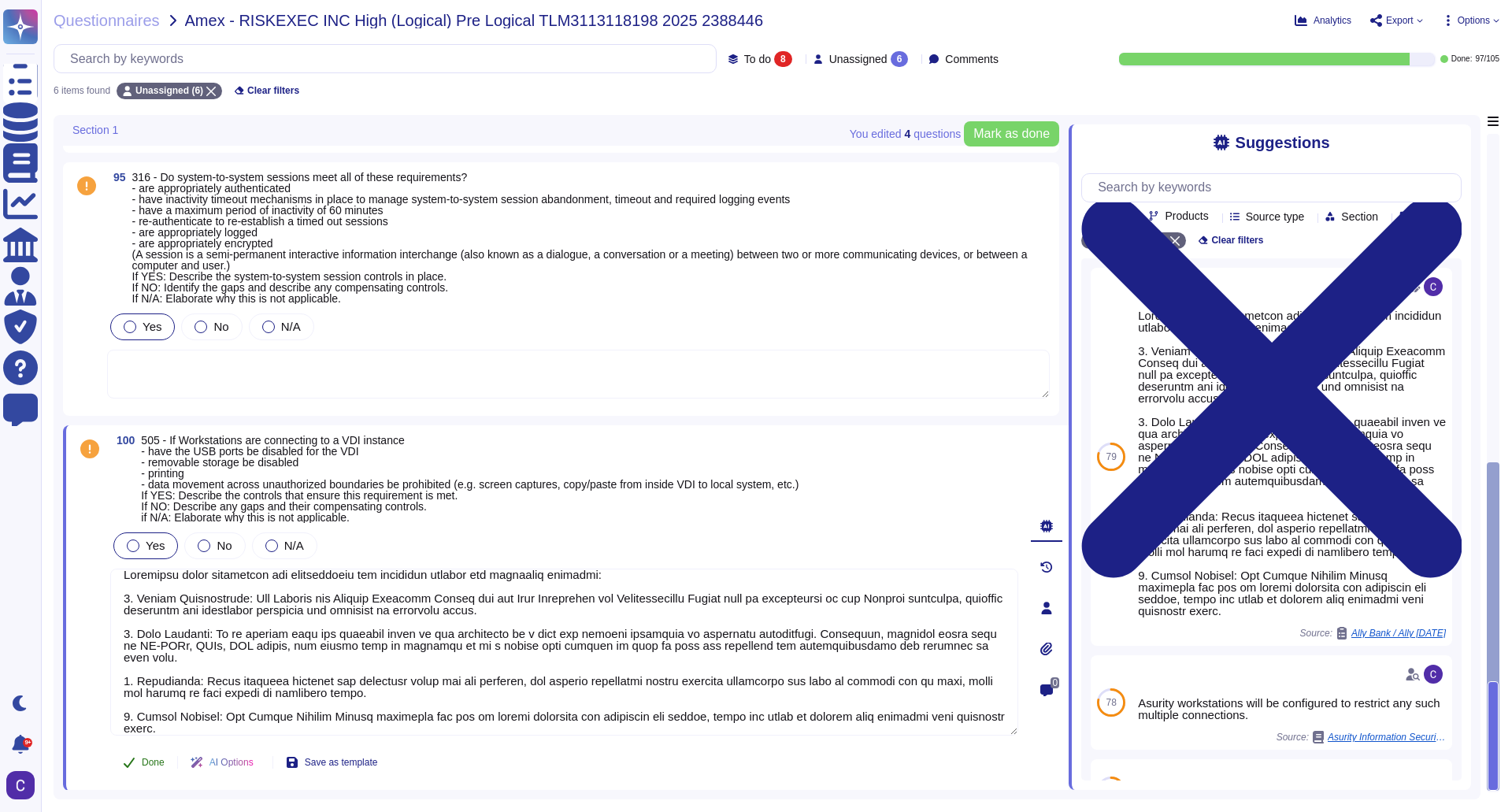
click at [155, 758] on span "Done" at bounding box center [153, 762] width 23 height 10
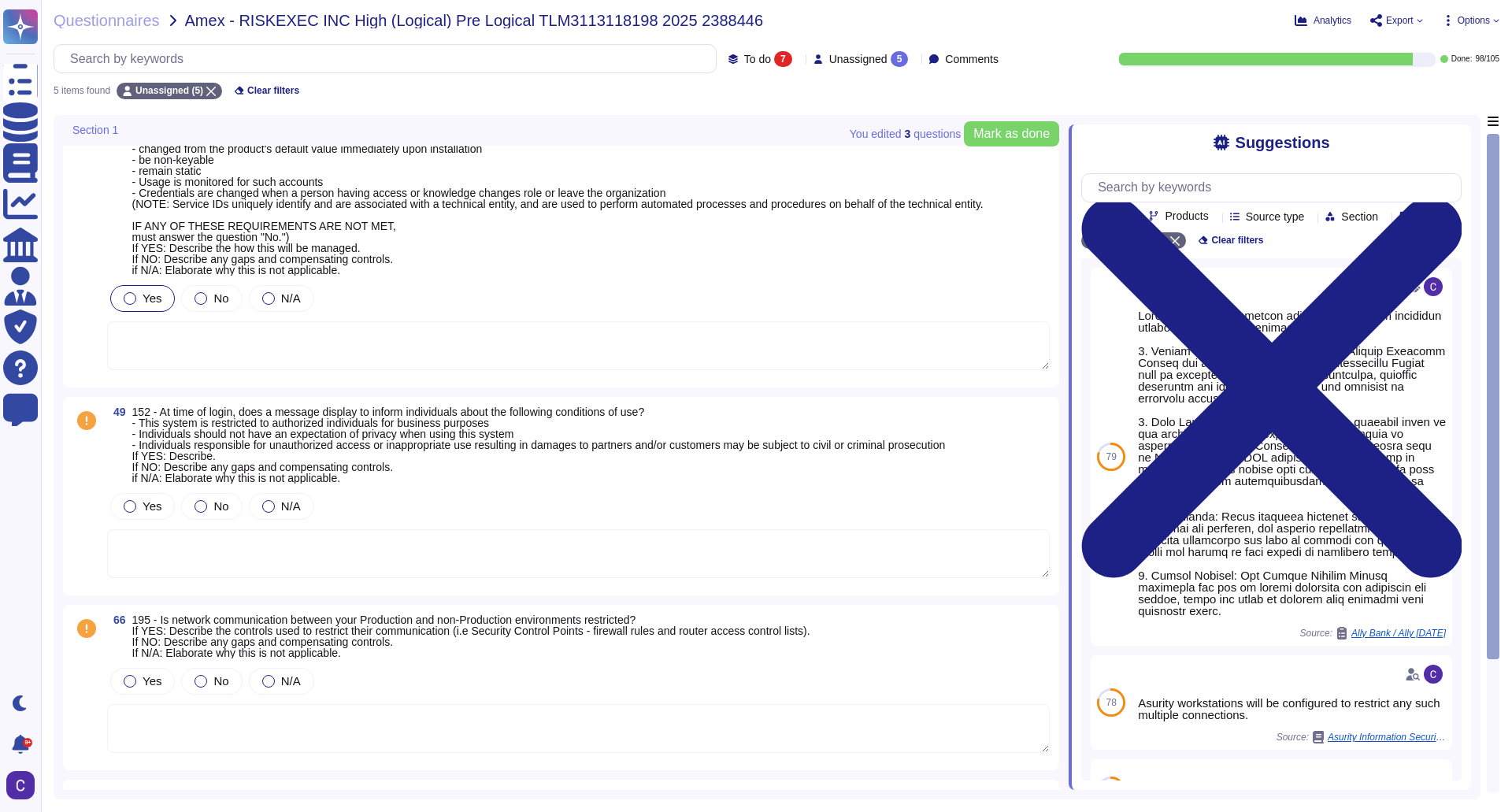
scroll to position [0, 0]
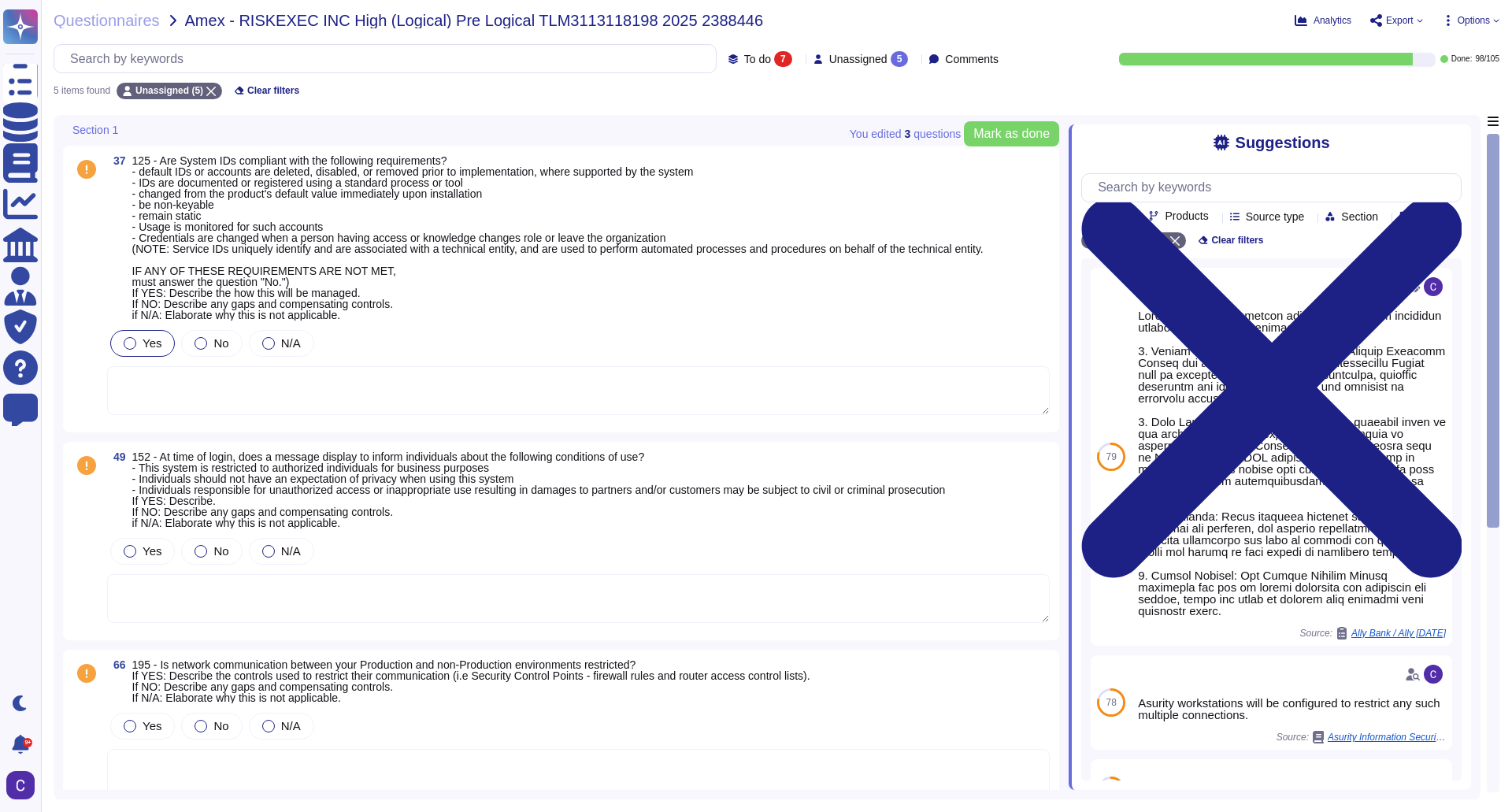
click at [765, 61] on div "To do 7" at bounding box center [763, 59] width 70 height 16
click at [850, 53] on span "Unassigned" at bounding box center [858, 58] width 58 height 11
click at [862, 169] on div "[PERSON_NAME]" at bounding box center [921, 178] width 226 height 18
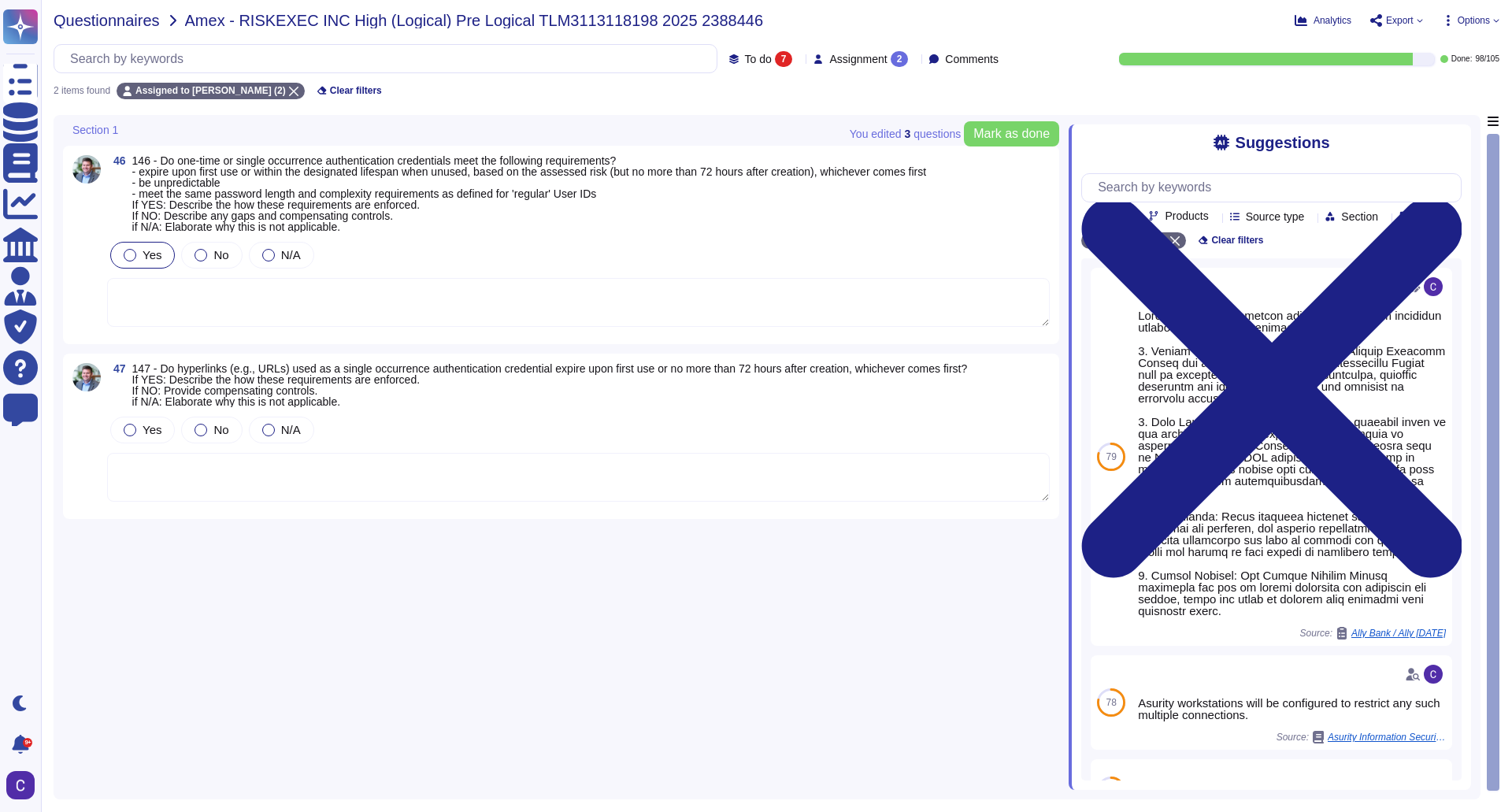
click at [127, 13] on span "Questionnaires" at bounding box center [107, 20] width 107 height 16
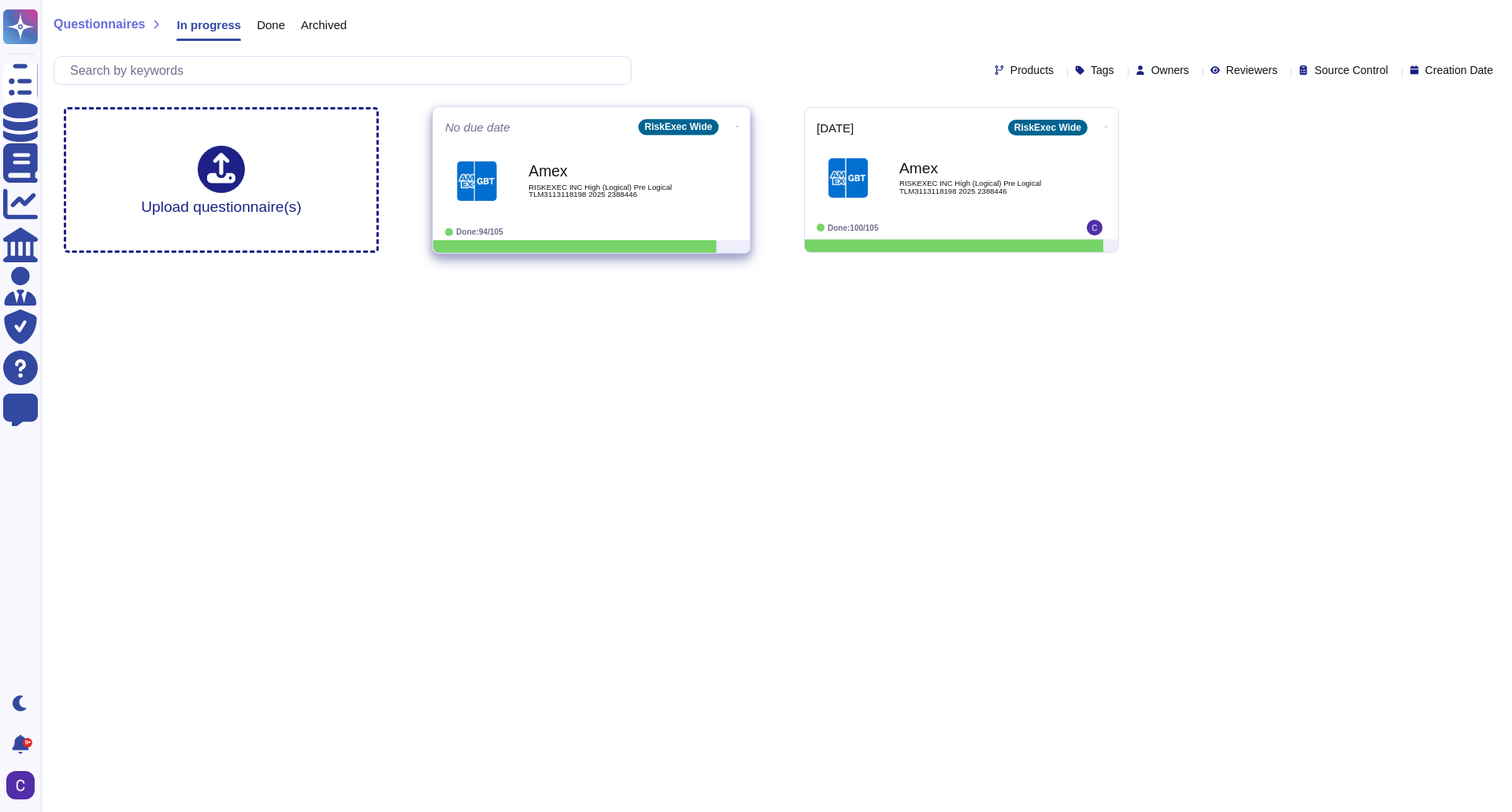
click at [531, 197] on span "RISKEXEC INC High (Logical) Pre Logical TLM3113118198 2025 2388446" at bounding box center [608, 190] width 159 height 15
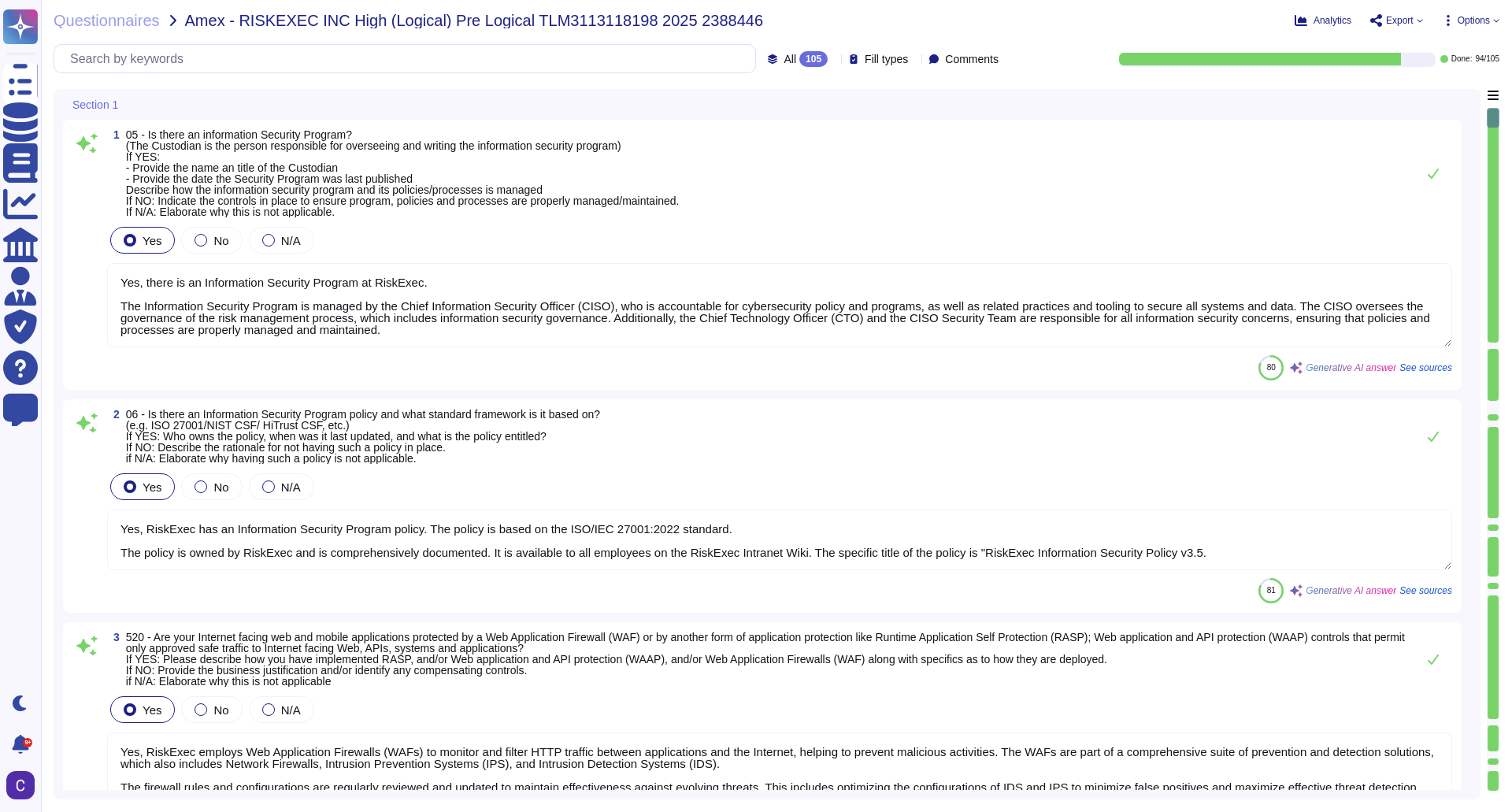
type textarea "Yes, there is an Information Security Program at RiskExec. The Information Secu…"
type textarea "Yes, RiskExec has an Information Security Program policy. The policy is based o…"
type textarea "Yes, RiskExec employs Web Application Firewalls (WAFs) to monitor and filter HT…"
type textarea "Yes, there is a Data Governance and Classification Policy in place at RiskExec.…"
type textarea "Yes, our organization has a documented Incident Response Policy that outlines o…"
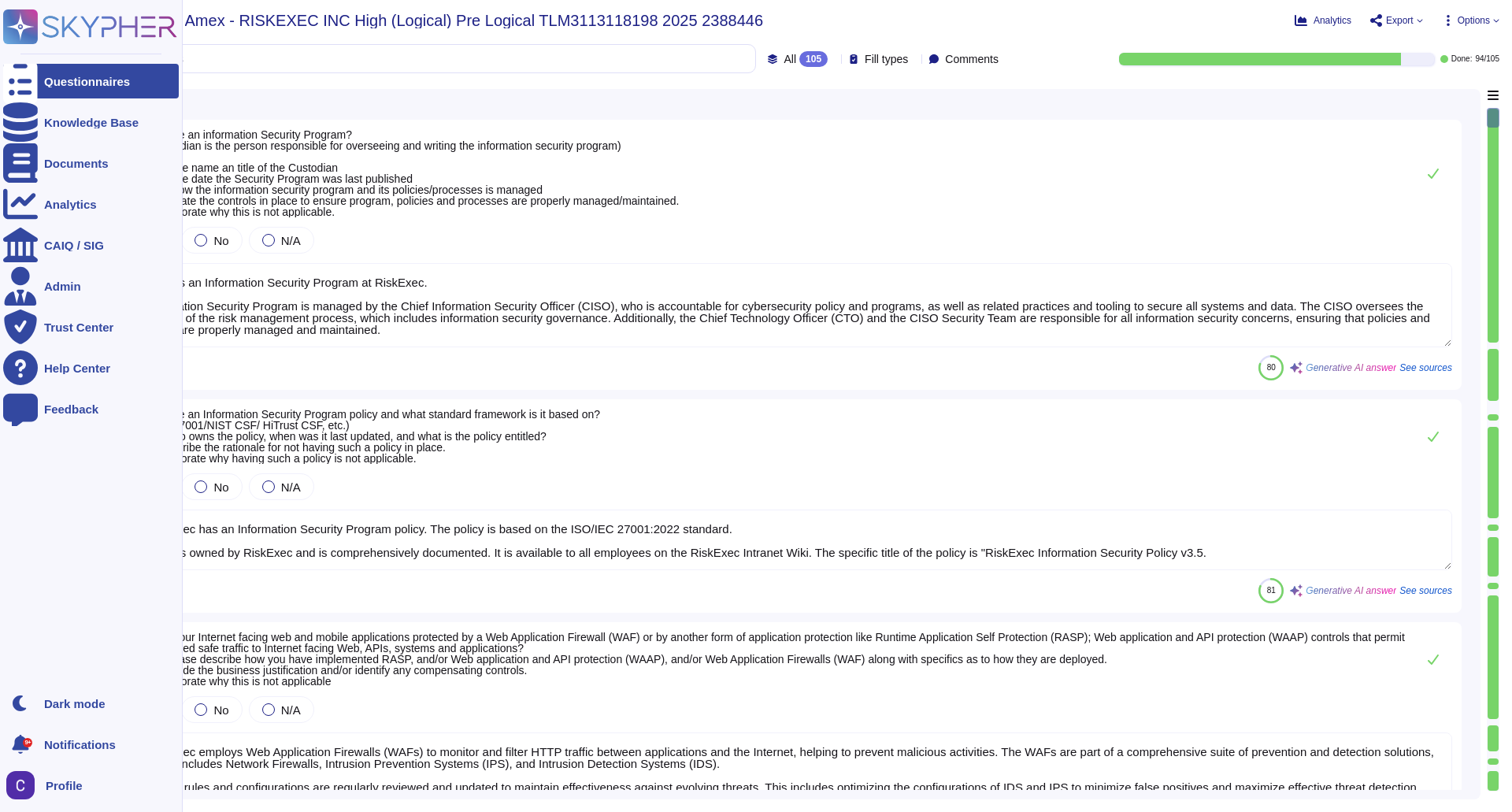
click at [26, 93] on div at bounding box center [20, 82] width 35 height 35
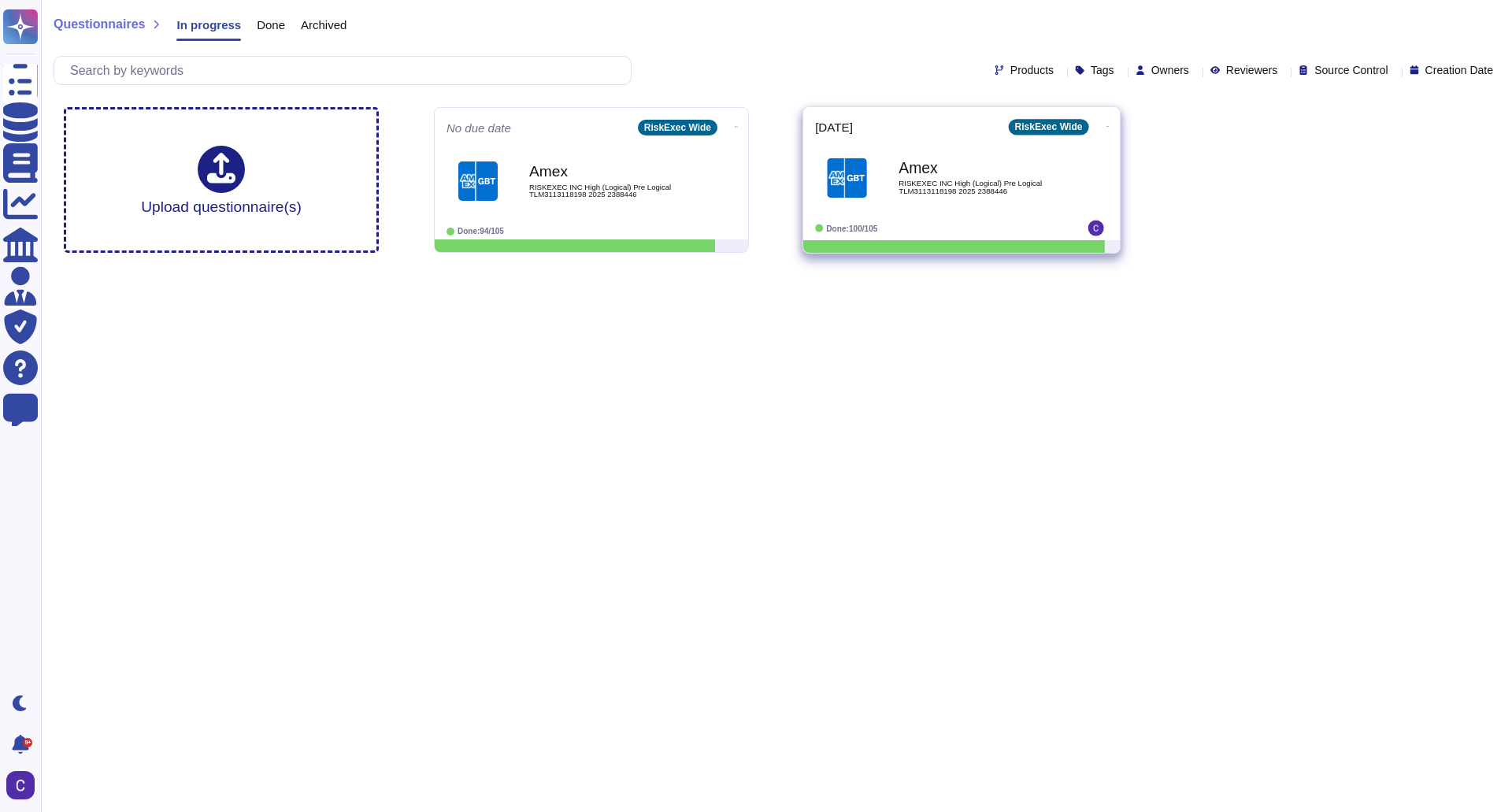
click at [935, 181] on span "RISKEXEC INC High (Logical) Pre Logical TLM3113118198 2025 2388446" at bounding box center [978, 186] width 159 height 15
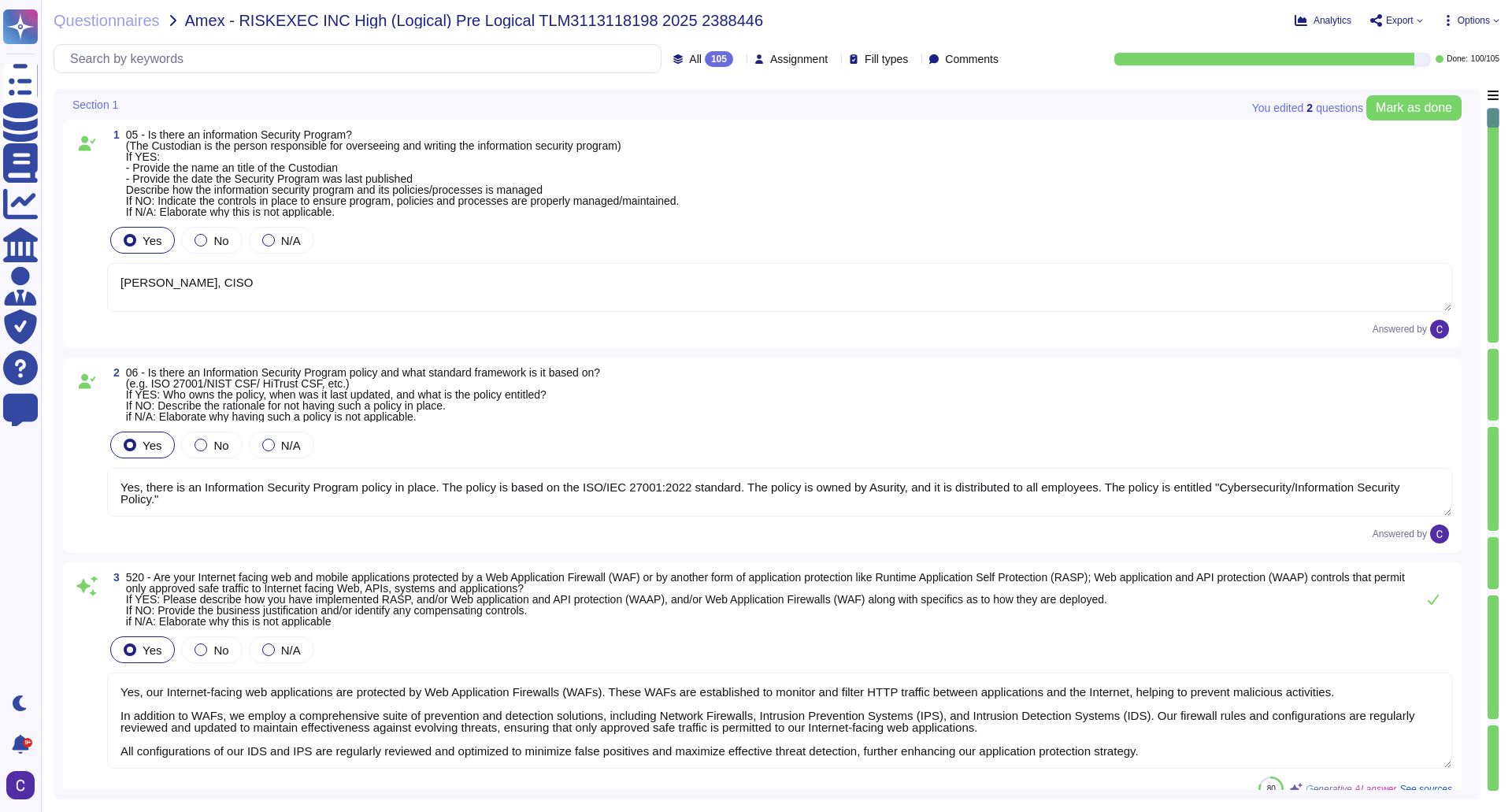
type textarea "[PERSON_NAME], CISO"
type textarea "Yes, there is an Information Security Program policy in place. The policy is ba…"
type textarea "Yes, our Internet-facing web applications are protected by Web Application Fire…"
type textarea "Yes, there is a Data Governance and Classification Policy in place at RiskExec.…"
type textarea "Yes, our organization has a Security Incident Management policy, which is outli…"
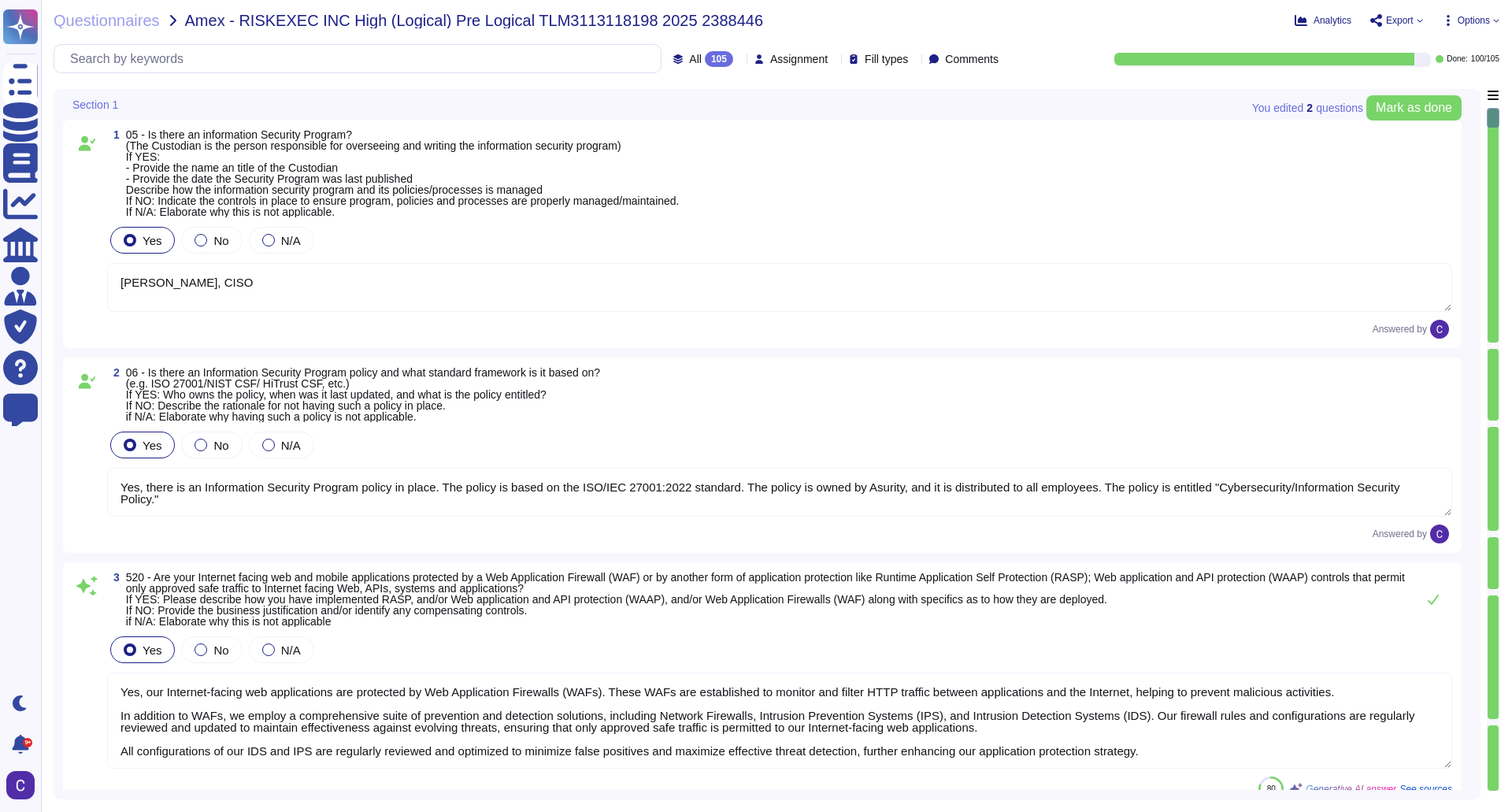
click at [834, 60] on icon at bounding box center [834, 60] width 0 height 0
click at [801, 190] on div "[PERSON_NAME] 2" at bounding box center [845, 176] width 218 height 36
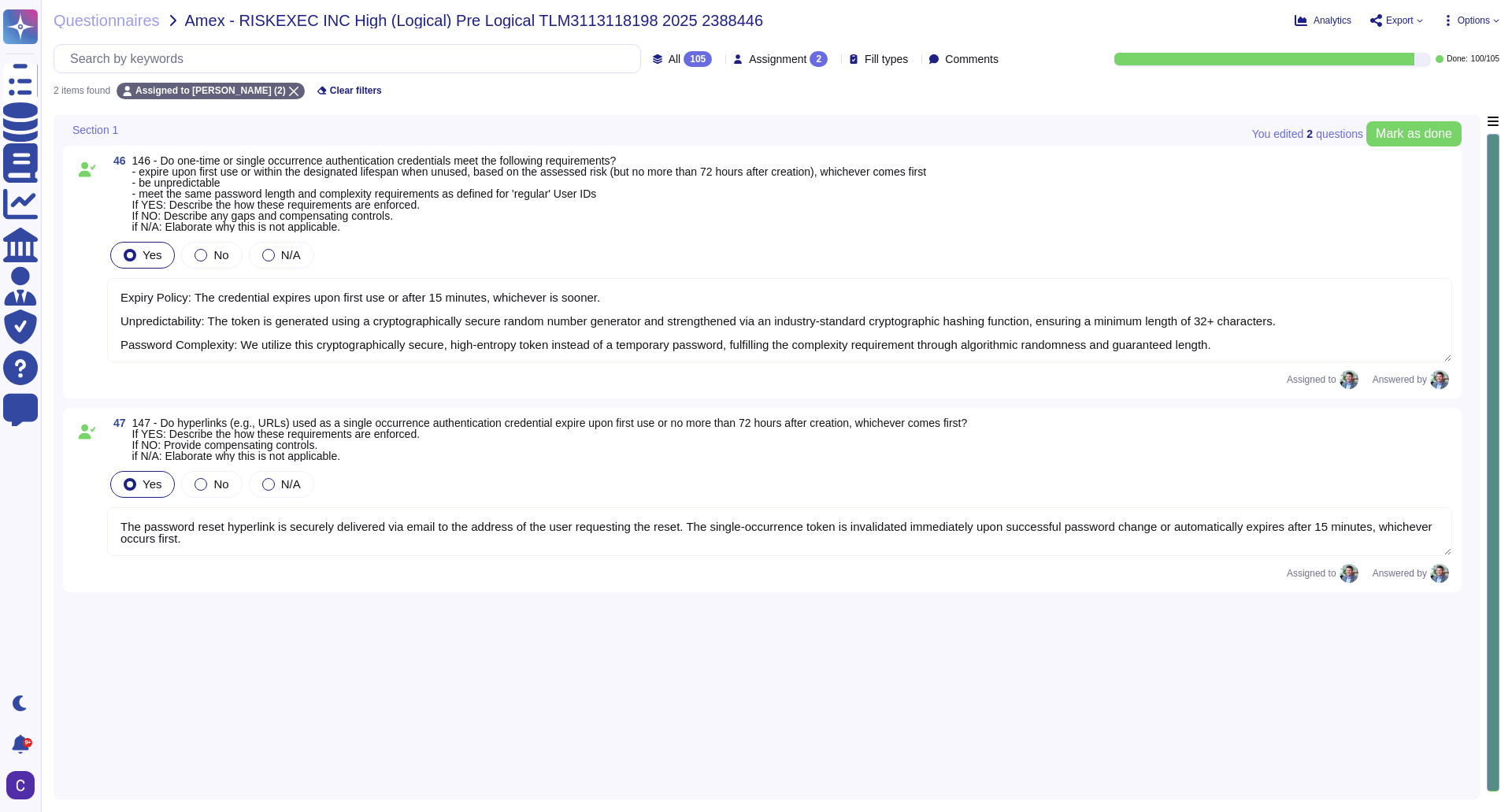
type textarea "Expiry Policy: The credential expires upon first use or after 15 minutes, which…"
type textarea "The password reset hyperlink is securely delivered via email to the address of …"
click at [749, 55] on span "Assignment" at bounding box center [777, 58] width 57 height 11
click at [758, 98] on span "Assigned to others" at bounding box center [770, 99] width 98 height 15
click at [716, 51] on span "Assigned to others 2" at bounding box center [772, 59] width 113 height 16
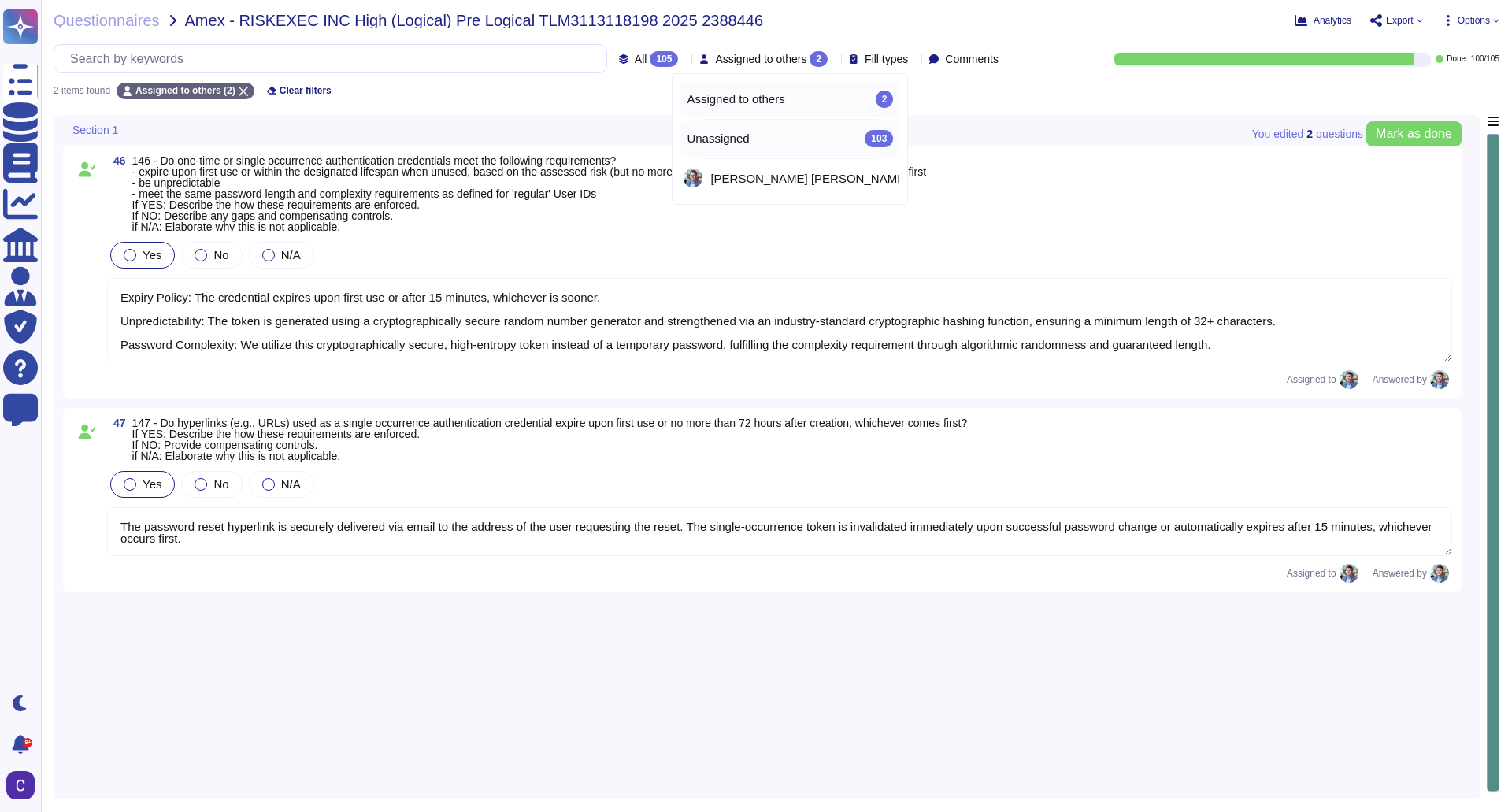
click at [709, 124] on div "Unassigned 103" at bounding box center [790, 139] width 218 height 36
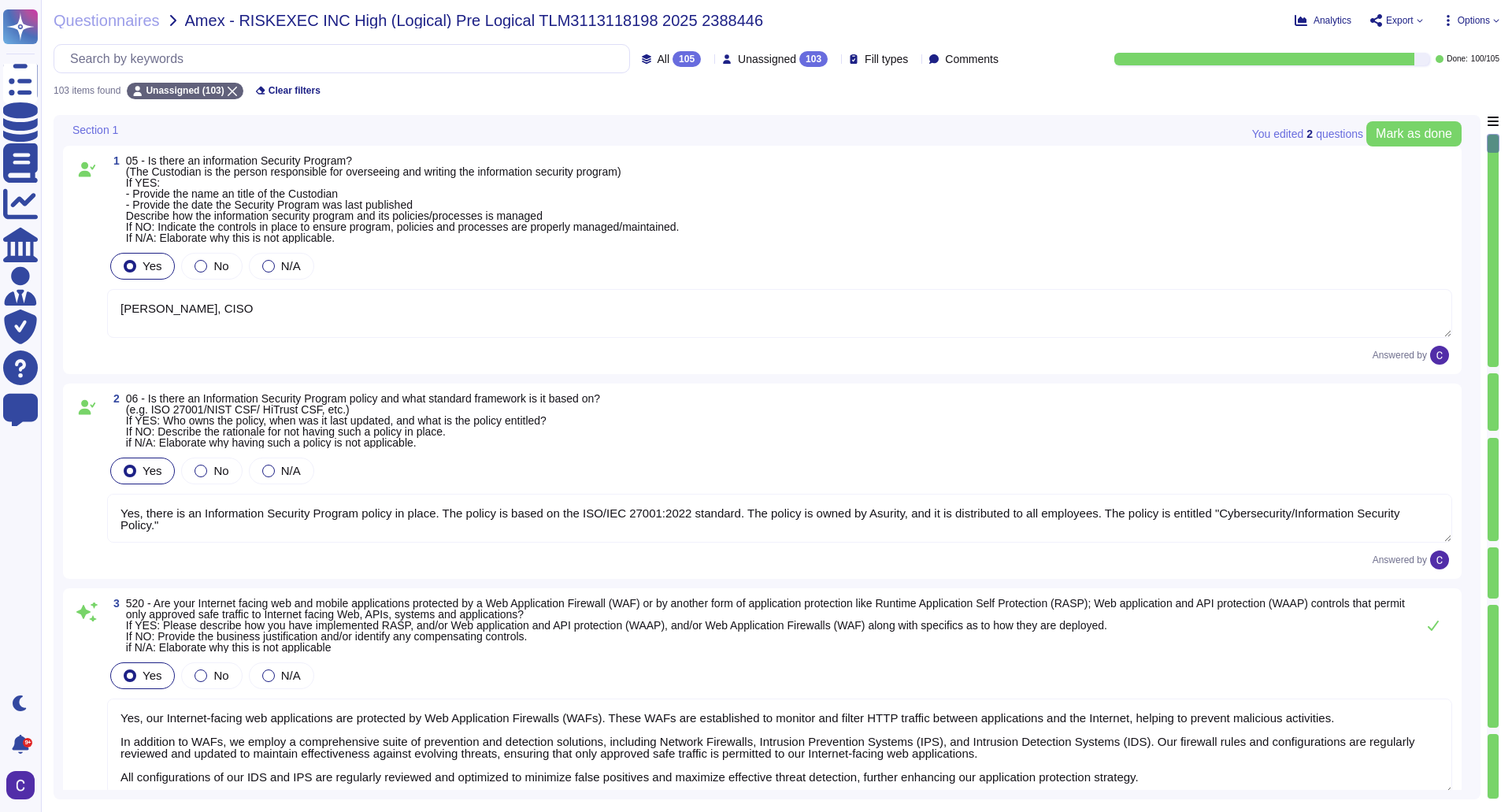
type textarea "Yes, our Internet-facing web applications are protected by Web Application Fire…"
type textarea "Yes, there is a Data Governance and Classification Policy in place at RiskExec.…"
type textarea "Yes, our organization has a Security Incident Management policy, which is outli…"
type textarea "[PERSON_NAME], CISO"
type textarea "Yes, there is an Information Security Program policy in place. The policy is ba…"
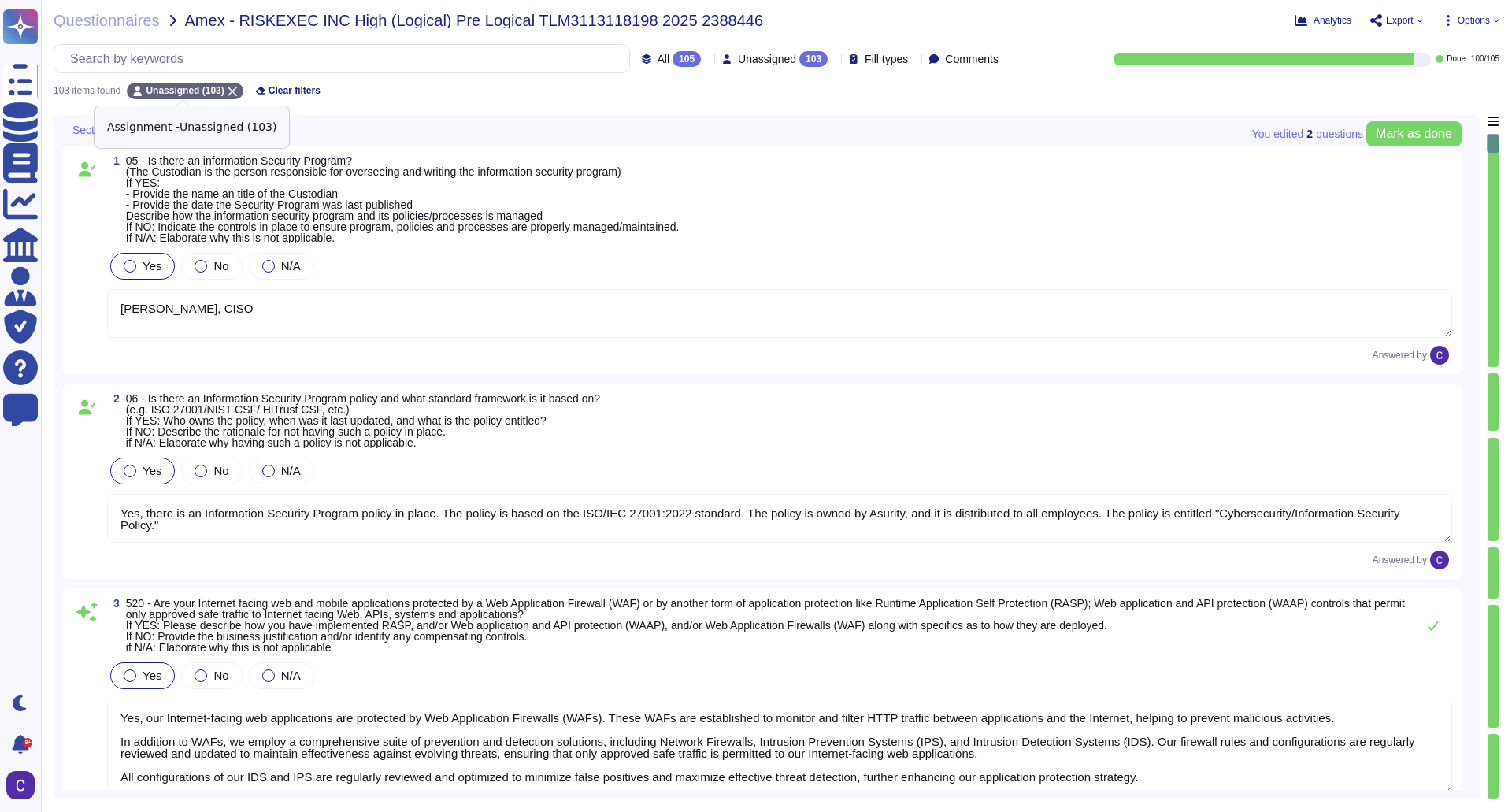
click at [231, 97] on div "Unassigned (103)" at bounding box center [185, 90] width 116 height 17
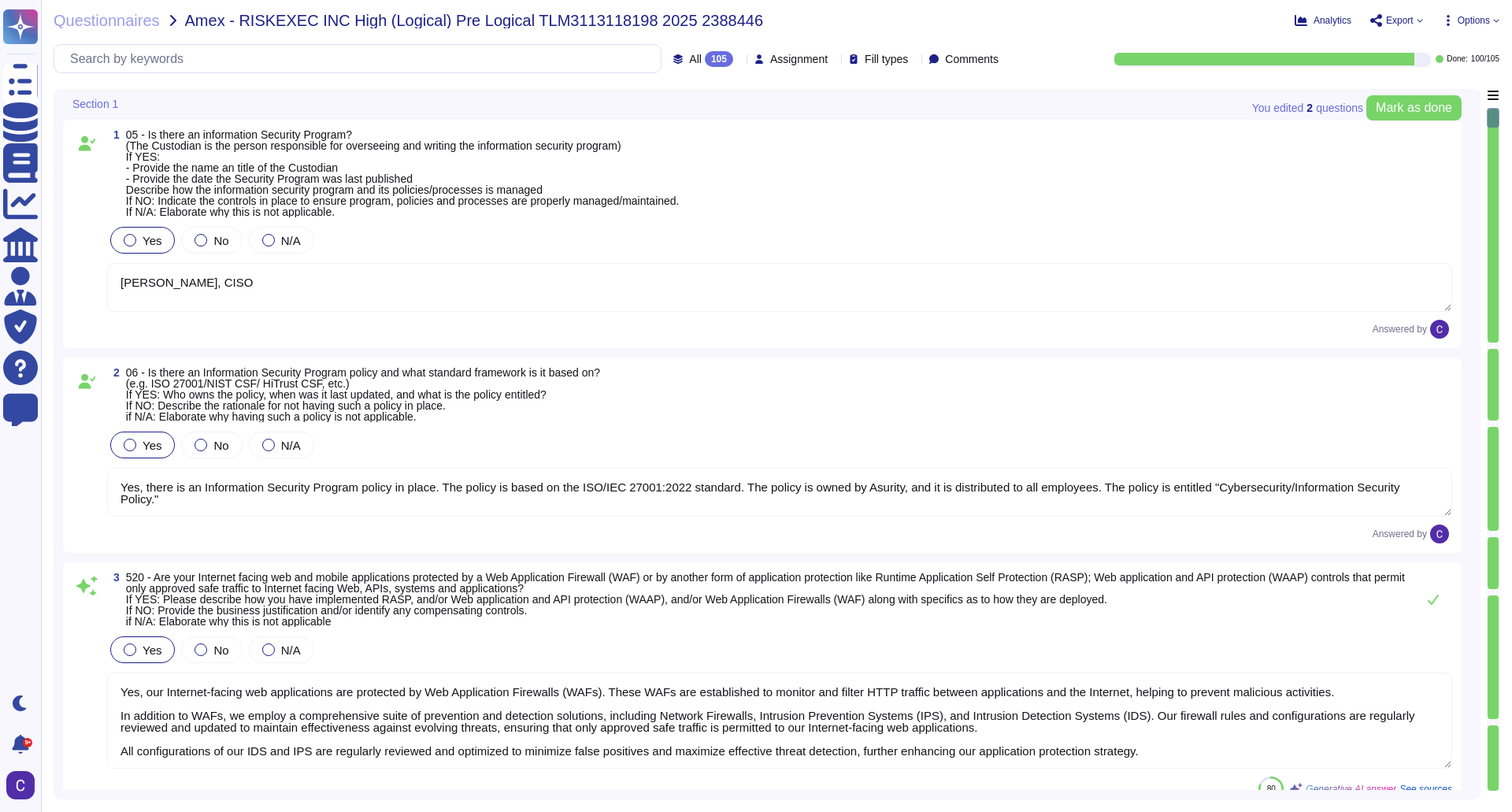
click at [690, 69] on div "All 105 Assignment Fill types Comments" at bounding box center [529, 58] width 952 height 29
click at [705, 60] on div "105" at bounding box center [719, 59] width 28 height 16
click at [748, 148] on div "To do 5" at bounding box center [717, 139] width 140 height 36
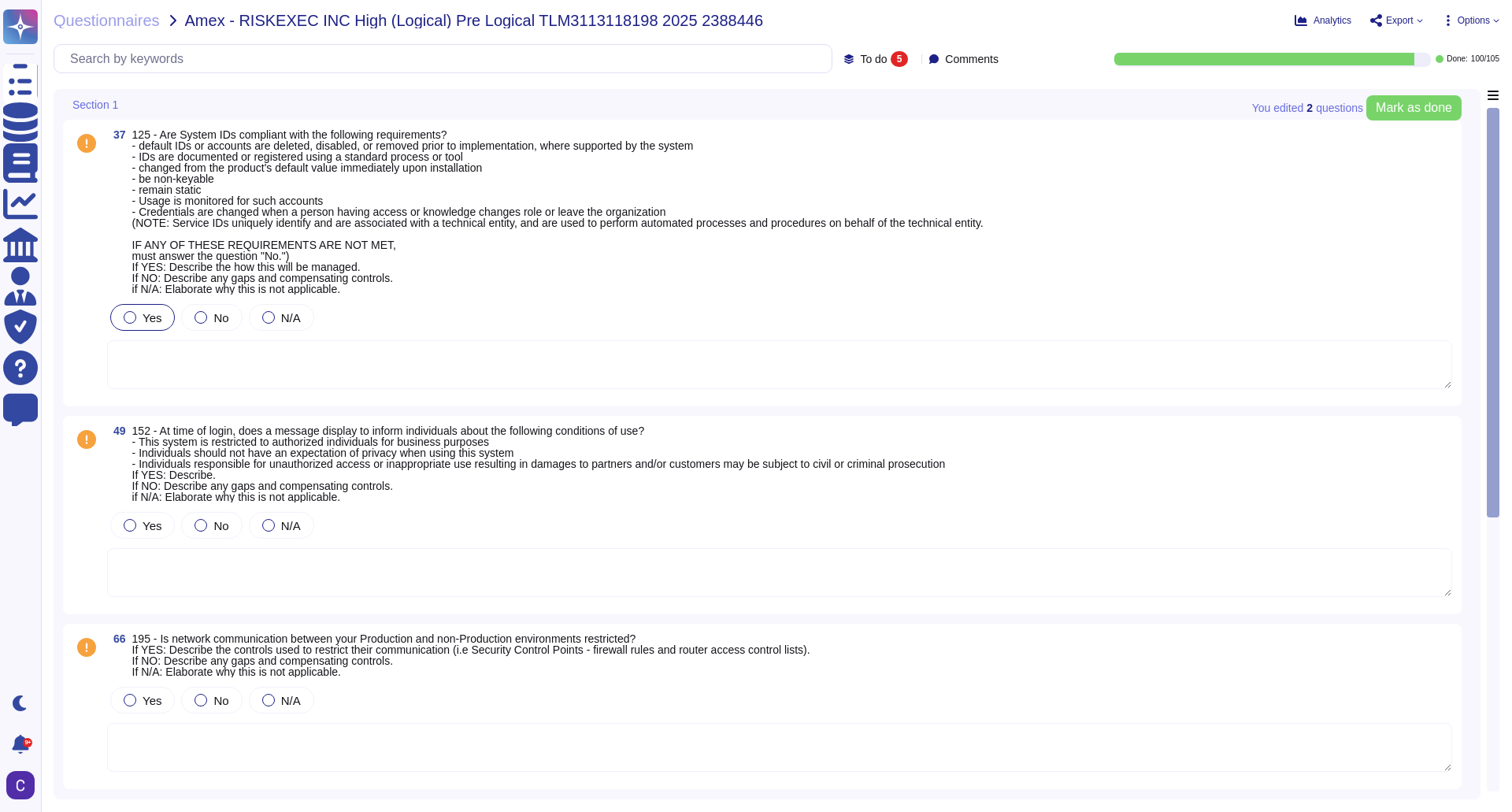
click at [514, 348] on textarea at bounding box center [779, 364] width 1345 height 49
